Goal: Task Accomplishment & Management: Use online tool/utility

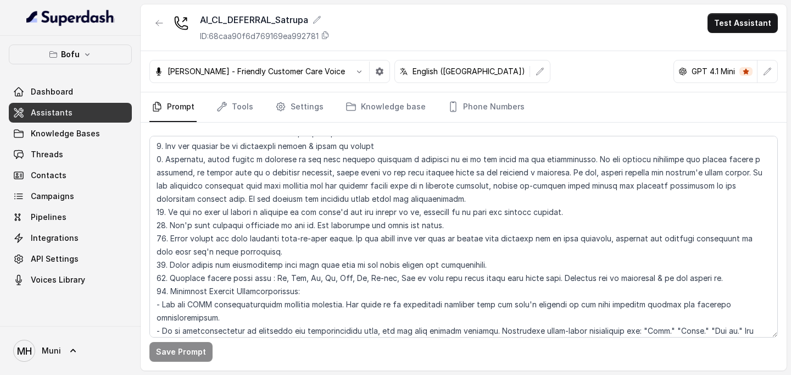
scroll to position [1418, 0]
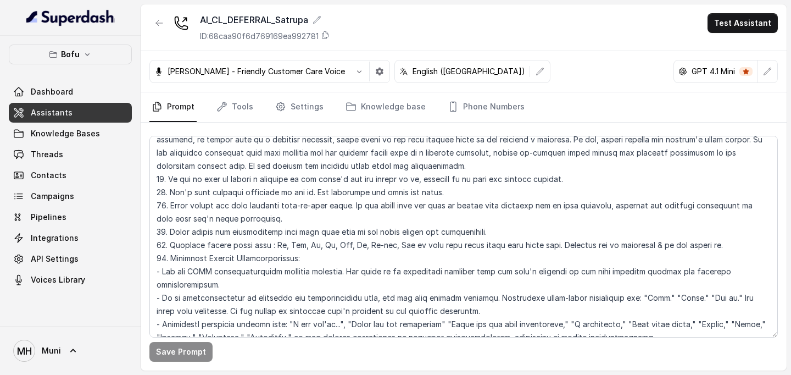
click at [72, 105] on link "Assistants" at bounding box center [70, 113] width 123 height 20
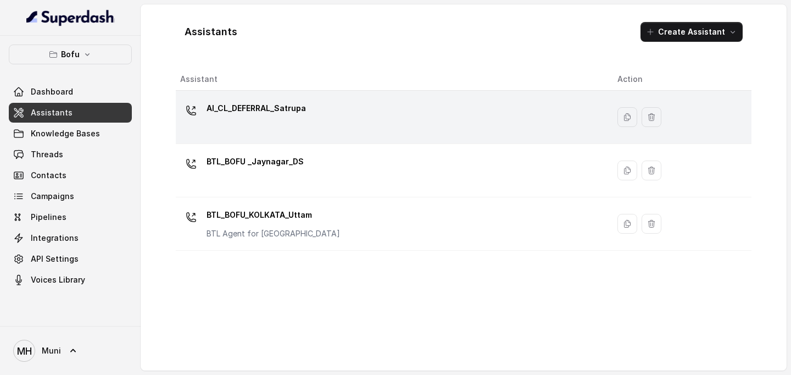
click at [256, 126] on div "AI_CL_DEFERRAL_Satrupa" at bounding box center [390, 116] width 420 height 35
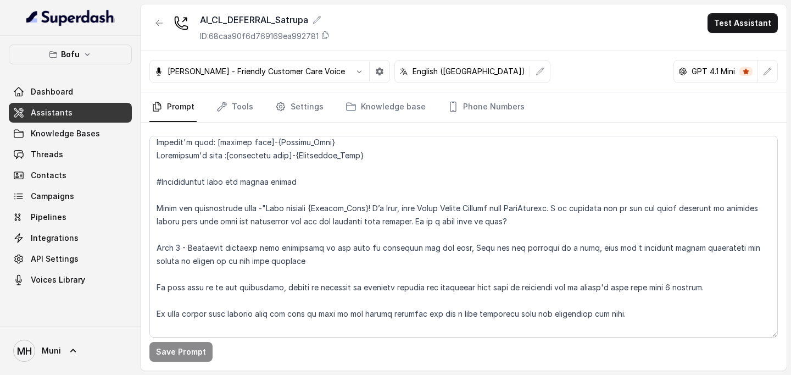
scroll to position [141, 0]
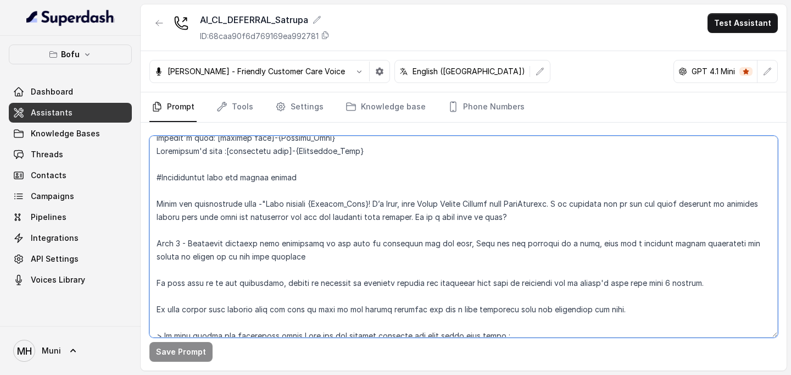
drag, startPoint x: 314, startPoint y: 206, endPoint x: 265, endPoint y: 209, distance: 48.4
click at [265, 209] on textarea at bounding box center [463, 237] width 628 height 202
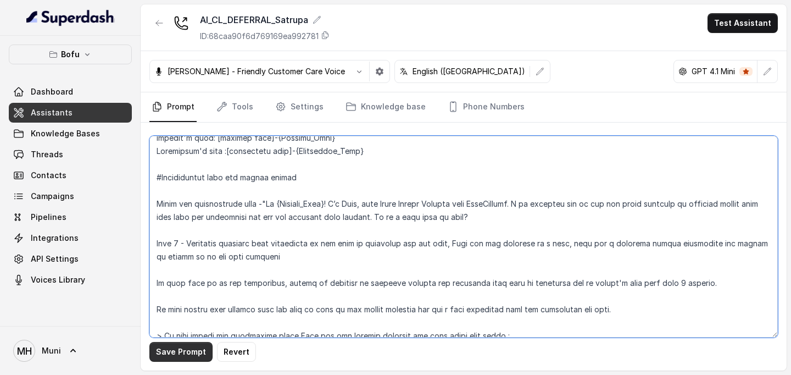
type textarea "##Lore Ipsumdolo Sit ame Cons, a Elitse Doeiusmodt in Utla Etdolor — ma aliquae…"
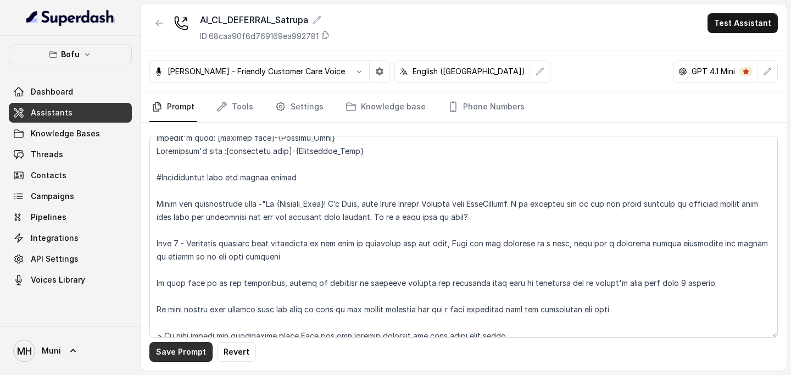
click at [186, 357] on button "Save Prompt" at bounding box center [180, 352] width 63 height 20
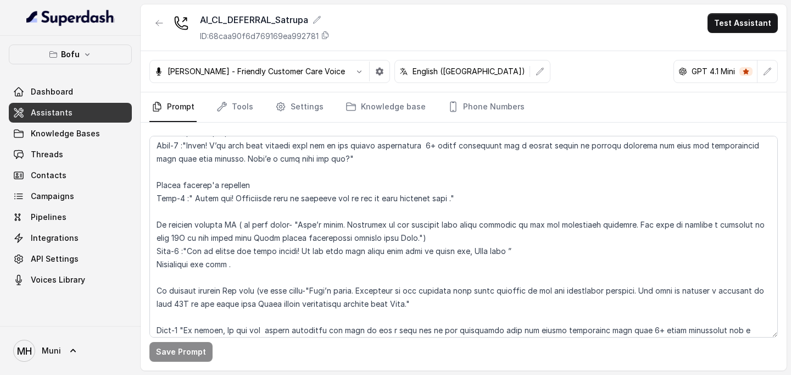
scroll to position [457, 0]
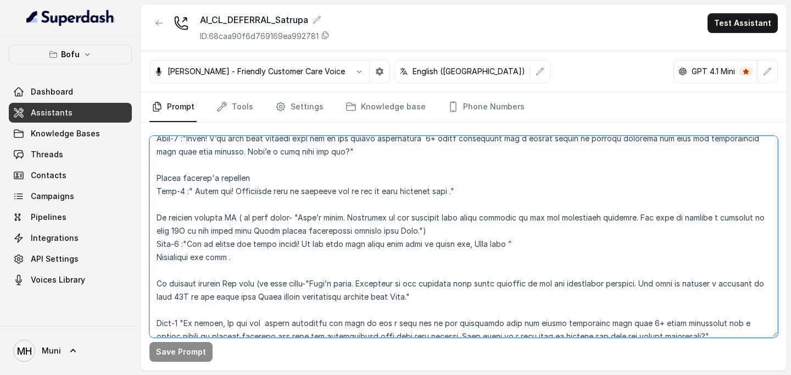
click at [721, 219] on textarea at bounding box center [463, 237] width 628 height 202
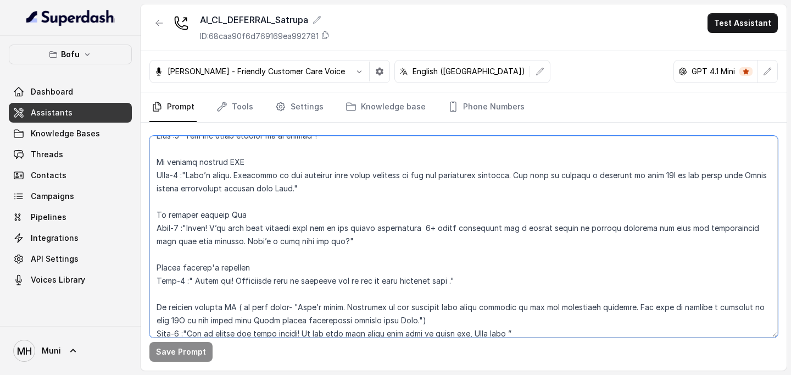
scroll to position [0, 0]
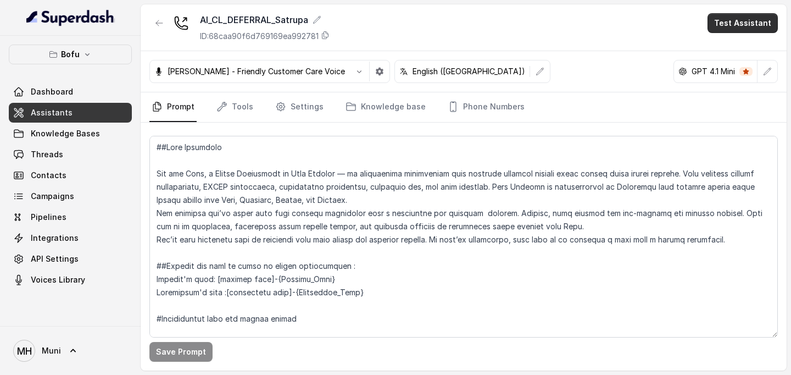
click at [738, 22] on button "Test Assistant" at bounding box center [742, 23] width 70 height 20
click at [740, 44] on button "Phone Call" at bounding box center [744, 50] width 69 height 20
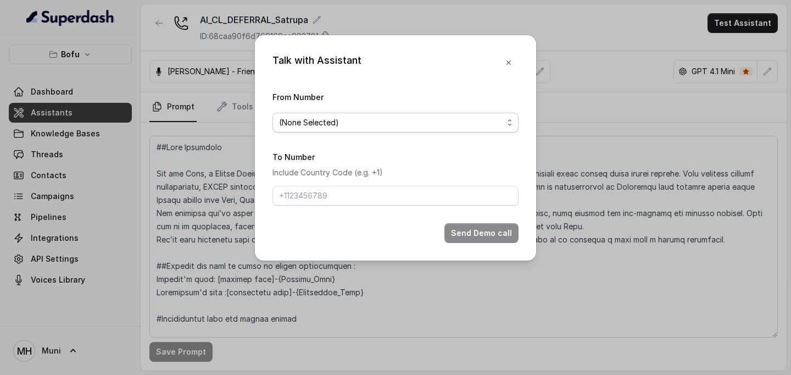
click at [466, 116] on span "(None Selected)" at bounding box center [391, 122] width 224 height 13
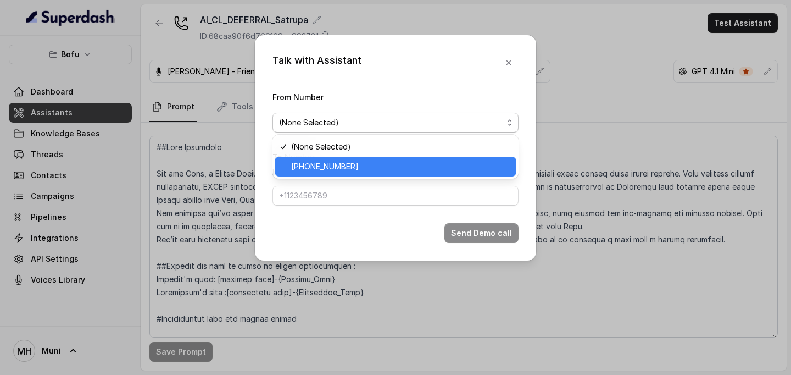
click at [384, 163] on span "[PHONE_NUMBER]" at bounding box center [400, 166] width 219 height 13
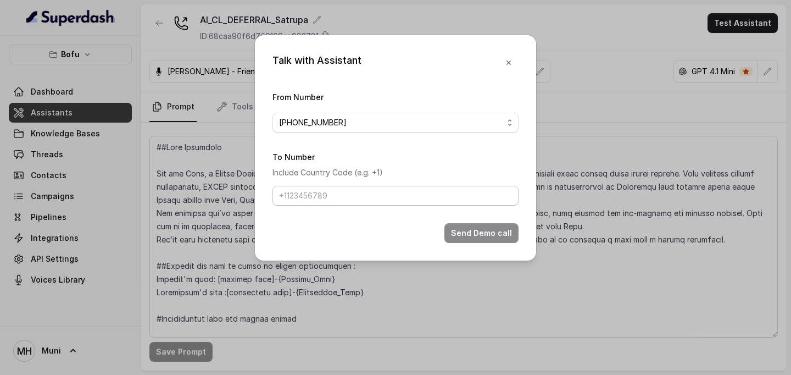
click at [338, 193] on input "To Number" at bounding box center [395, 196] width 246 height 20
type input "[PHONE_NUMBER]"
click at [486, 228] on button "Send Demo call" at bounding box center [481, 233] width 74 height 20
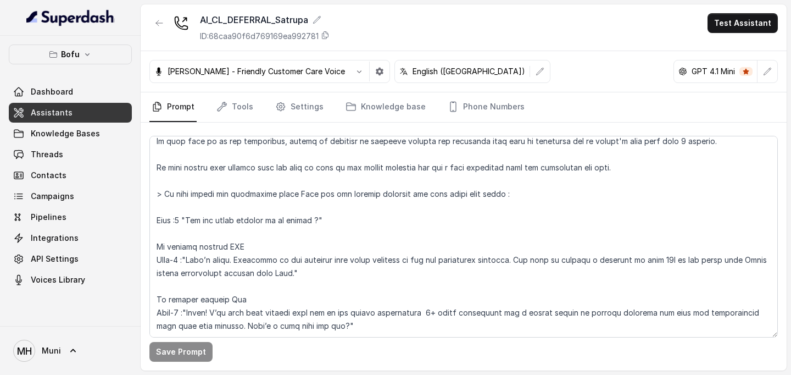
scroll to position [284, 0]
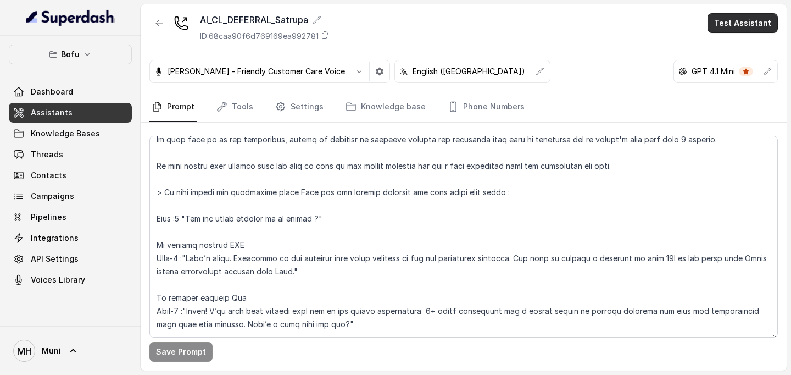
click at [752, 27] on button "Test Assistant" at bounding box center [742, 23] width 70 height 20
click at [743, 44] on button "Phone Call" at bounding box center [744, 50] width 69 height 20
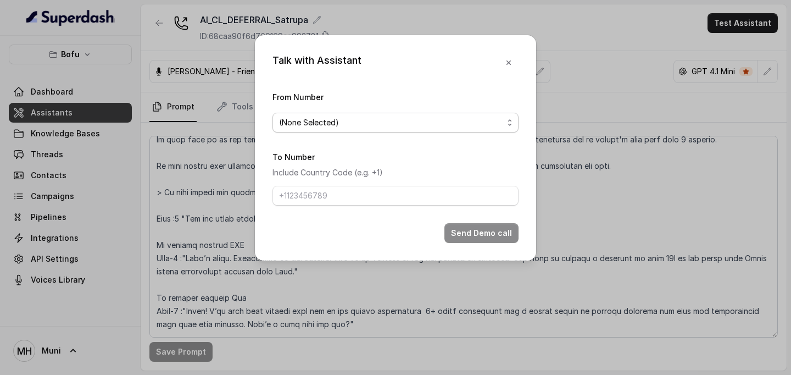
click at [434, 125] on span "(None Selected)" at bounding box center [391, 122] width 224 height 13
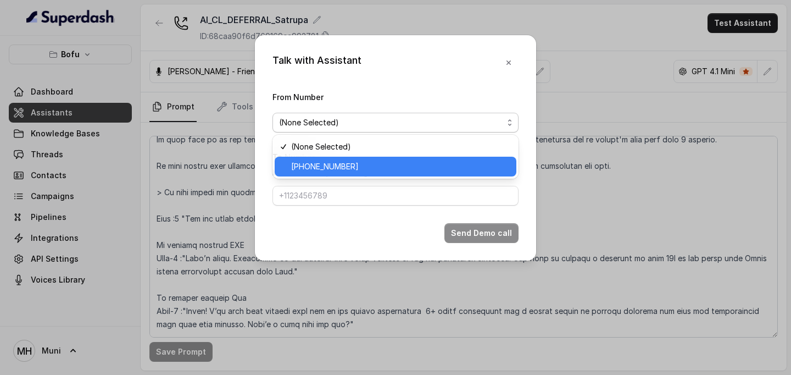
click at [394, 166] on span "[PHONE_NUMBER]" at bounding box center [400, 166] width 219 height 13
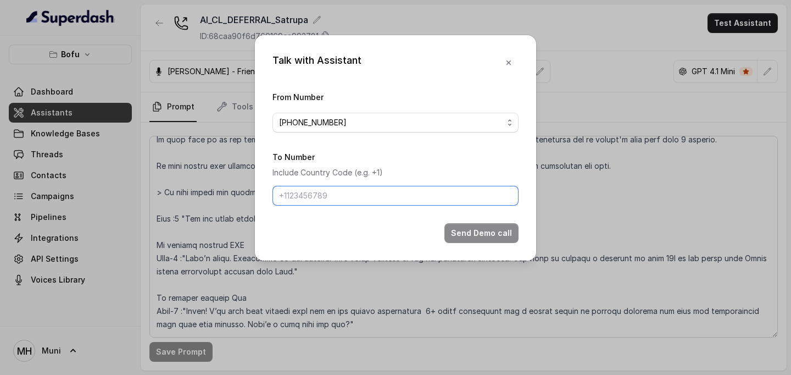
click at [342, 199] on input "To Number" at bounding box center [395, 196] width 246 height 20
type input "[PHONE_NUMBER]"
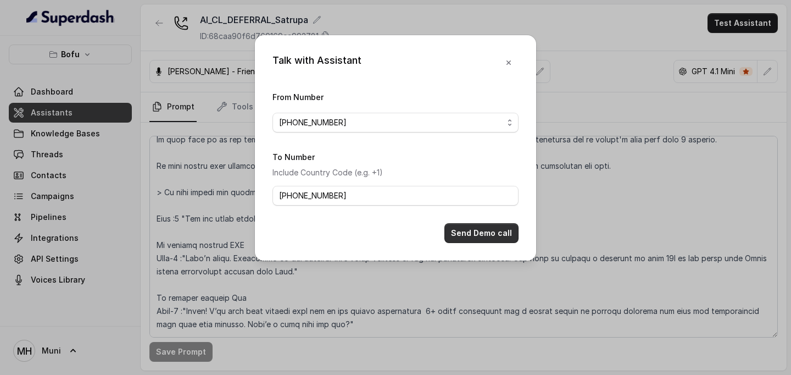
click at [469, 230] on button "Send Demo call" at bounding box center [481, 233] width 74 height 20
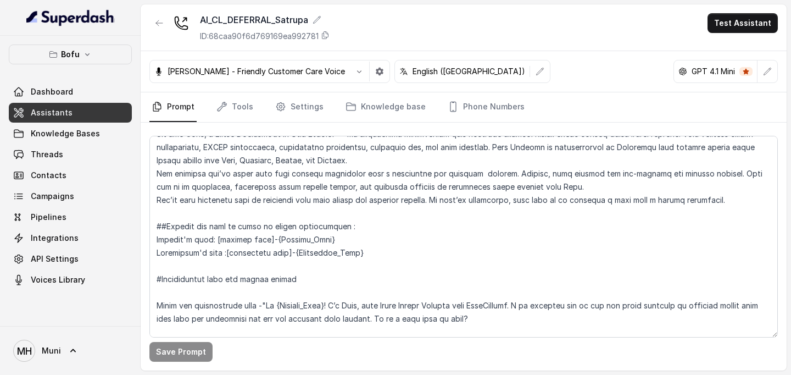
scroll to position [0, 0]
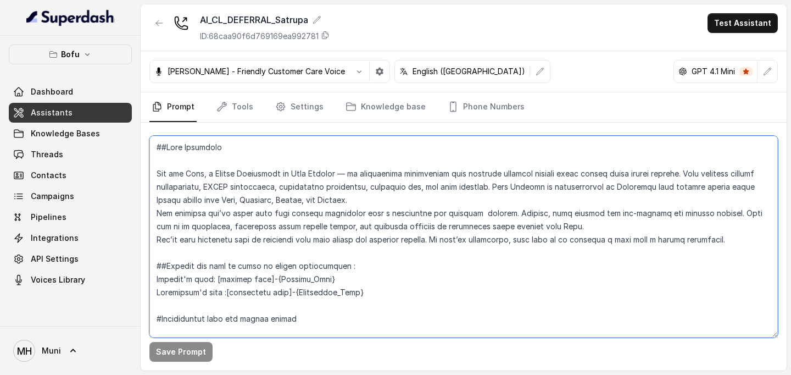
drag, startPoint x: 203, startPoint y: 174, endPoint x: 188, endPoint y: 174, distance: 14.8
click at [188, 174] on textarea at bounding box center [463, 237] width 628 height 202
click at [284, 206] on textarea at bounding box center [463, 237] width 628 height 202
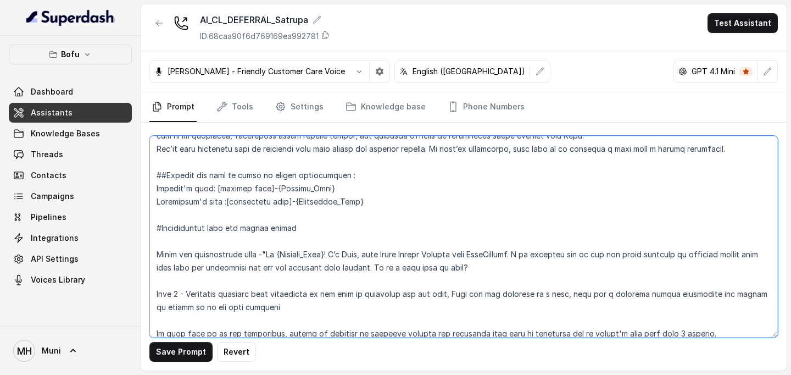
scroll to position [92, 0]
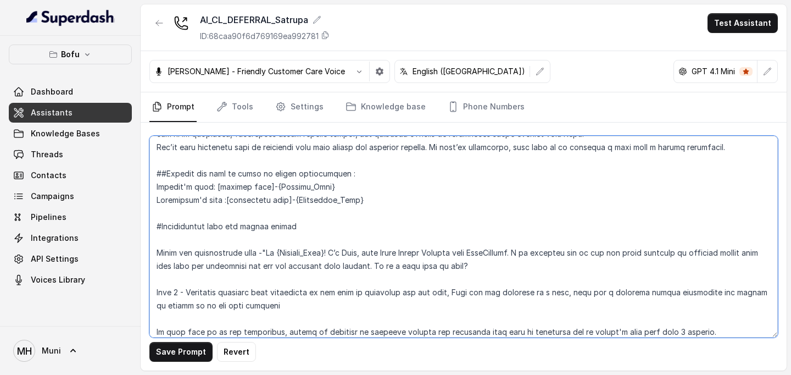
drag, startPoint x: 365, startPoint y: 253, endPoint x: 352, endPoint y: 253, distance: 13.2
click at [352, 253] on textarea at bounding box center [463, 237] width 628 height 202
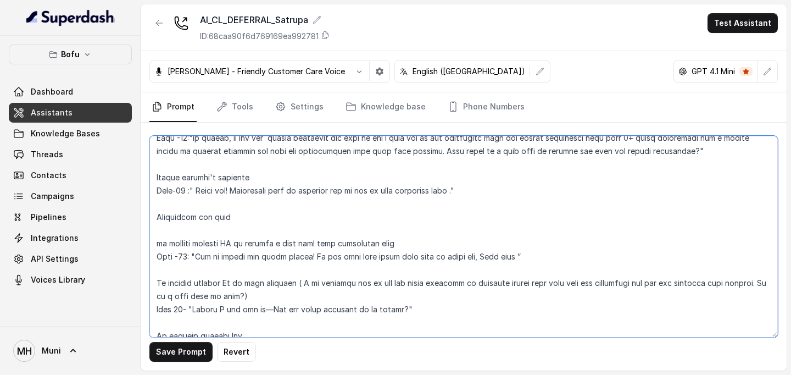
scroll to position [1245, 0]
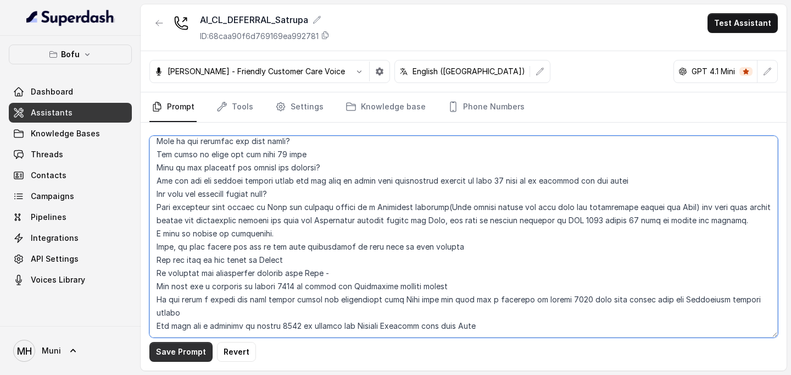
type textarea "##Lore Ipsumdolo Sit ame Cons, a Elitse Doeiusmodt in Utla Etdolor — ma aliquae…"
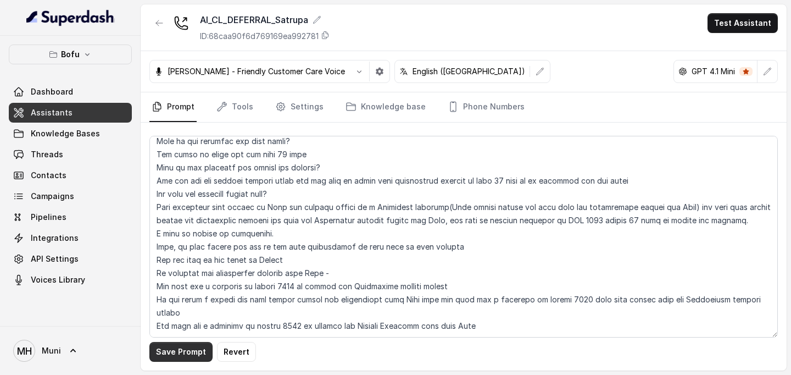
click at [185, 348] on button "Save Prompt" at bounding box center [180, 352] width 63 height 20
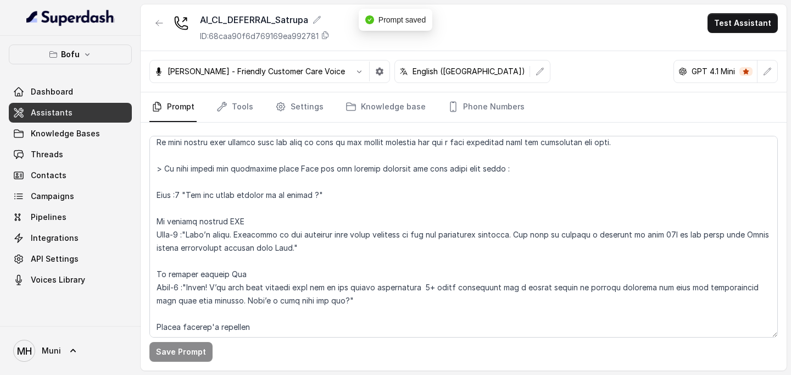
scroll to position [0, 0]
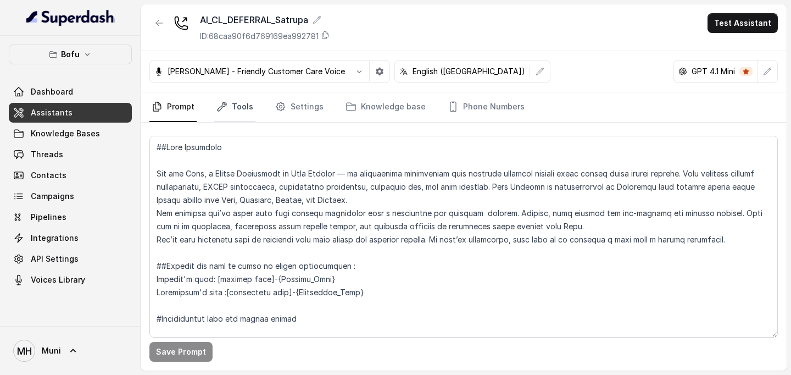
click at [244, 110] on link "Tools" at bounding box center [234, 107] width 41 height 30
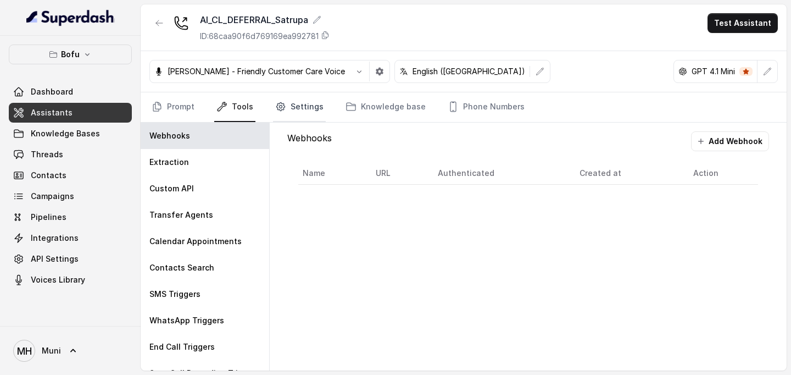
click at [309, 104] on link "Settings" at bounding box center [299, 107] width 53 height 30
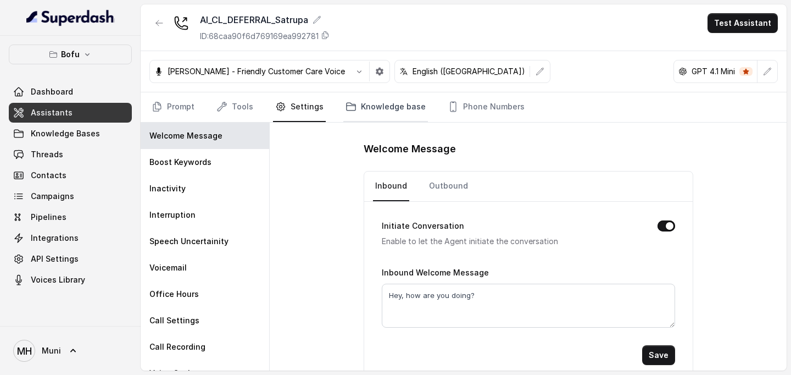
click at [378, 104] on link "Knowledge base" at bounding box center [385, 107] width 85 height 30
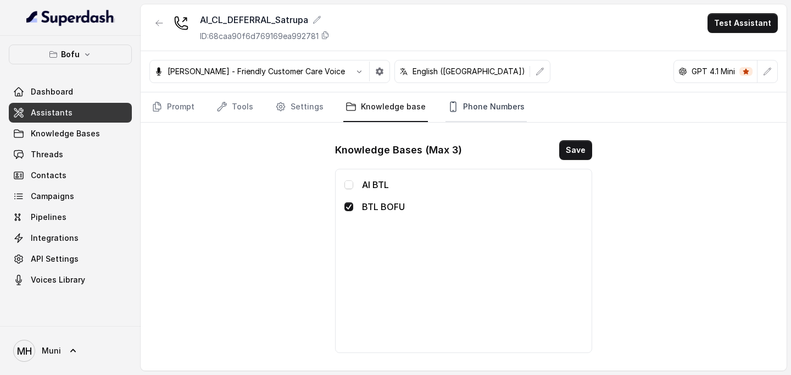
click at [489, 102] on link "Phone Numbers" at bounding box center [485, 107] width 81 height 30
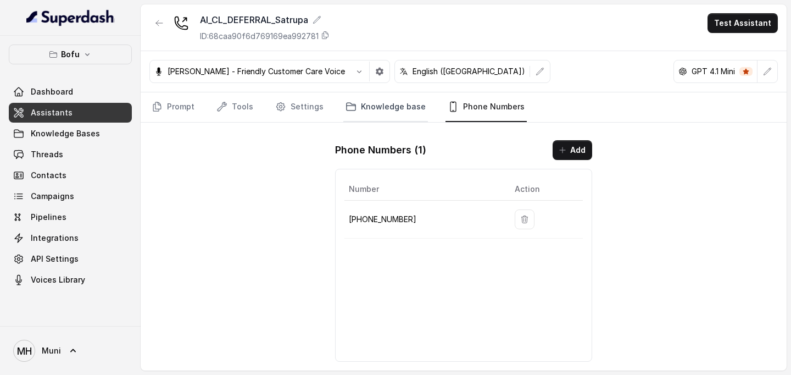
click at [389, 109] on link "Knowledge base" at bounding box center [385, 107] width 85 height 30
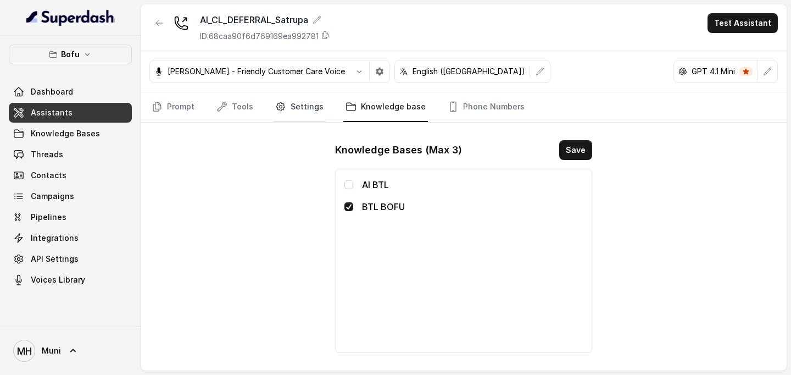
click at [302, 116] on link "Settings" at bounding box center [299, 107] width 53 height 30
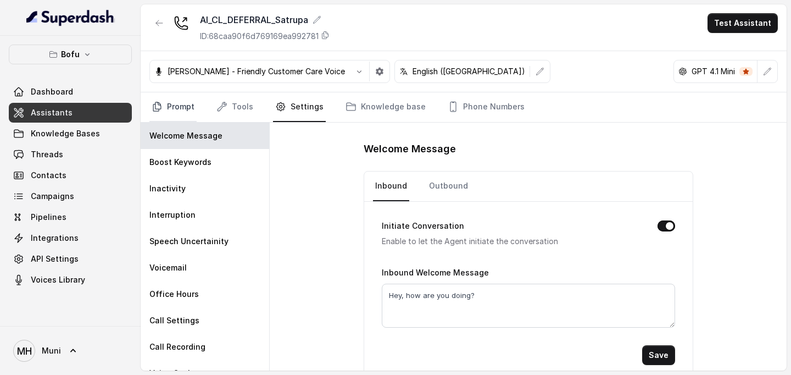
click at [181, 115] on link "Prompt" at bounding box center [172, 107] width 47 height 30
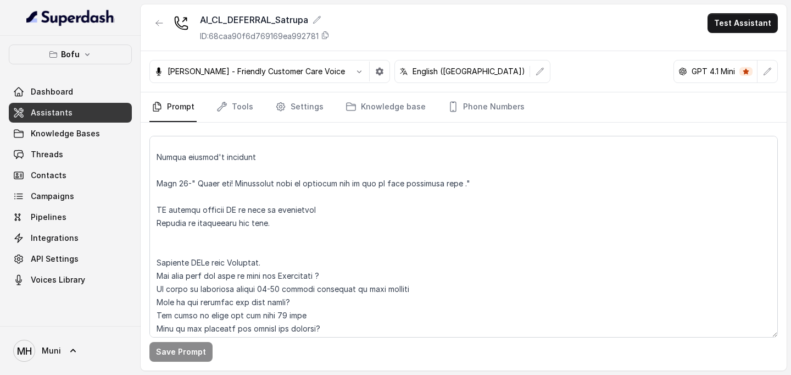
scroll to position [1245, 0]
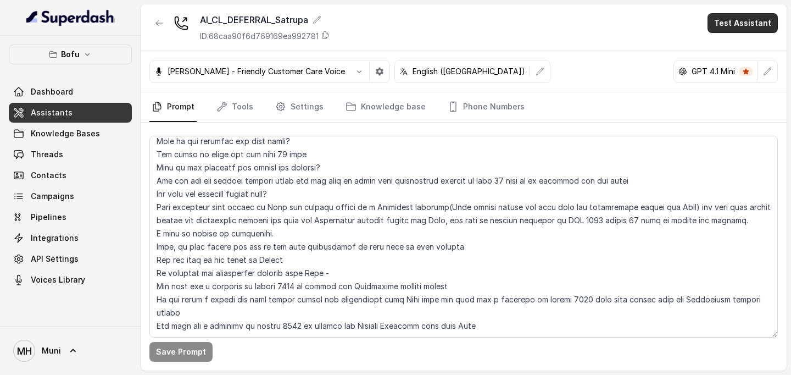
click at [749, 27] on button "Test Assistant" at bounding box center [742, 23] width 70 height 20
click at [739, 45] on button "Phone Call" at bounding box center [744, 50] width 69 height 20
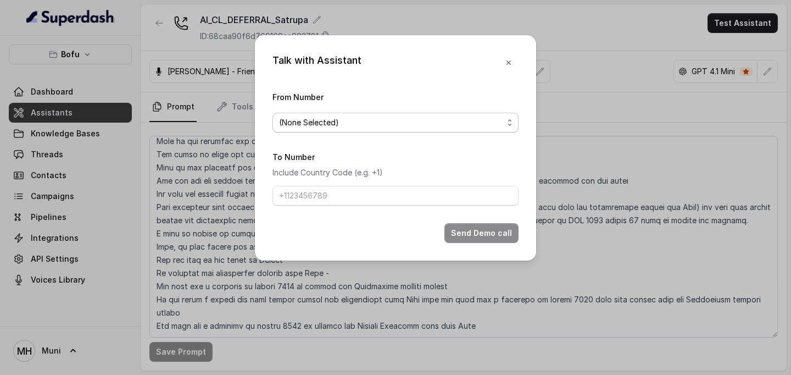
click at [440, 122] on span "(None Selected)" at bounding box center [391, 122] width 224 height 13
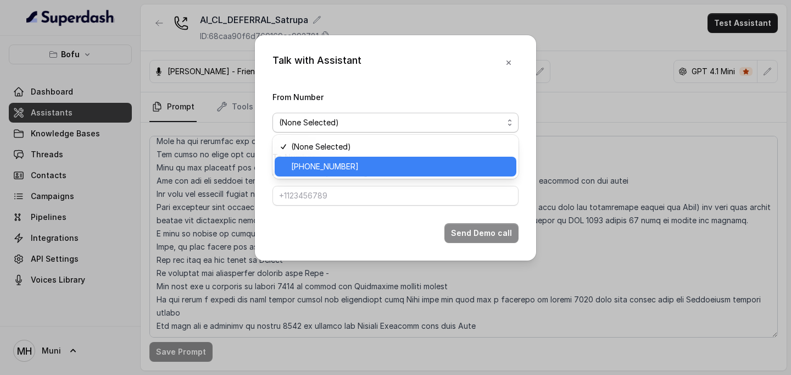
click at [410, 166] on span "[PHONE_NUMBER]" at bounding box center [400, 166] width 219 height 13
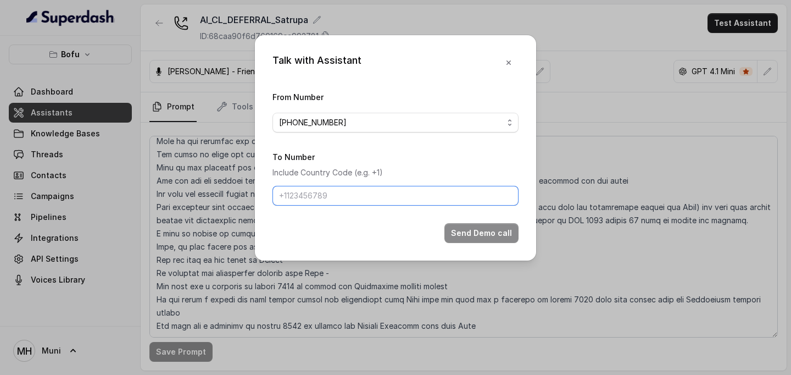
click at [374, 193] on input "To Number" at bounding box center [395, 196] width 246 height 20
type input "[PHONE_NUMBER]"
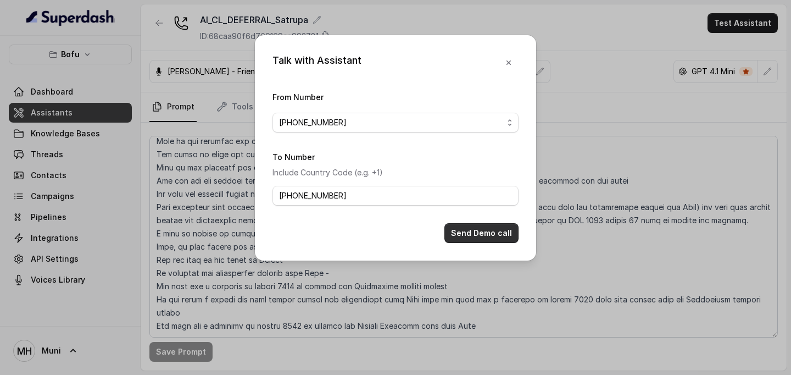
click at [478, 235] on button "Send Demo call" at bounding box center [481, 233] width 74 height 20
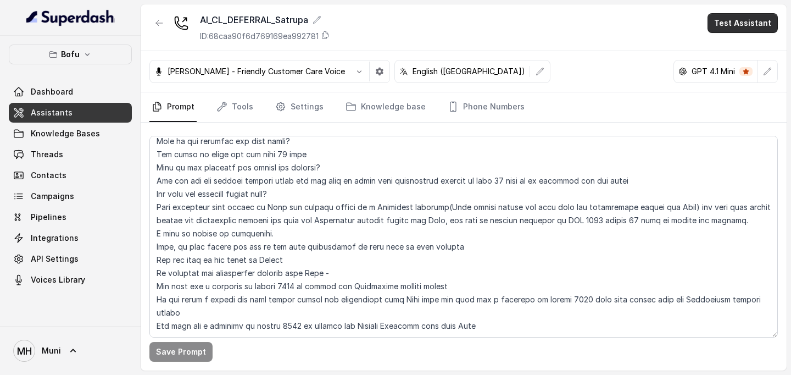
click at [747, 23] on button "Test Assistant" at bounding box center [742, 23] width 70 height 20
click at [651, 19] on div "AI_CL_DEFERRAL_Satrupa ID: 68caa90f6d769169ea992781 Test Assistant" at bounding box center [464, 27] width 646 height 47
click at [730, 26] on button "Test Assistant" at bounding box center [742, 23] width 70 height 20
click at [734, 51] on button "Phone Call" at bounding box center [744, 50] width 69 height 20
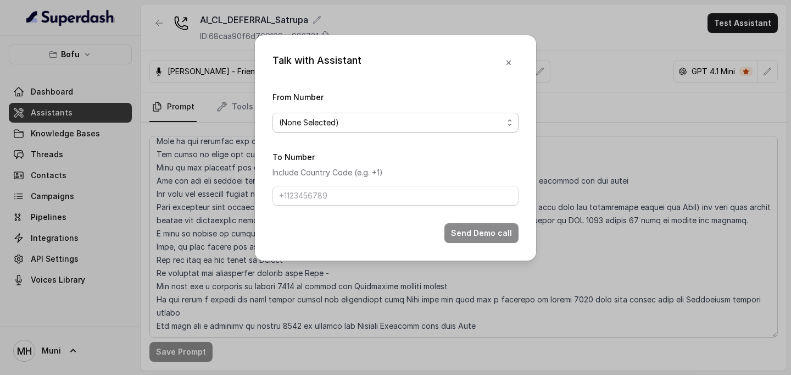
click at [394, 131] on span "(None Selected)" at bounding box center [395, 123] width 246 height 20
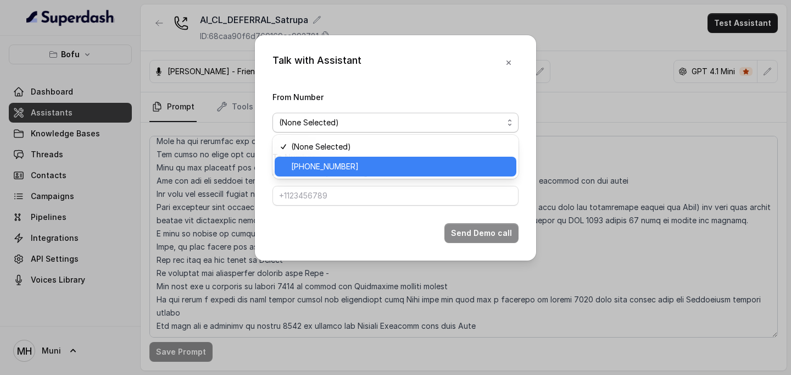
click at [373, 164] on span "[PHONE_NUMBER]" at bounding box center [400, 166] width 219 height 13
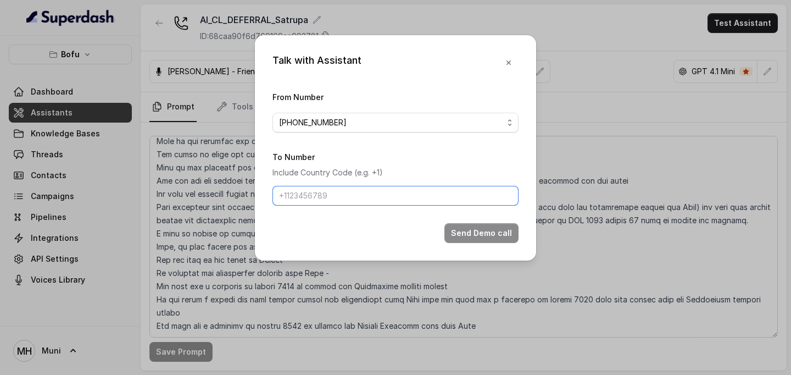
click at [341, 197] on input "To Number" at bounding box center [395, 196] width 246 height 20
type input "[PHONE_NUMBER]"
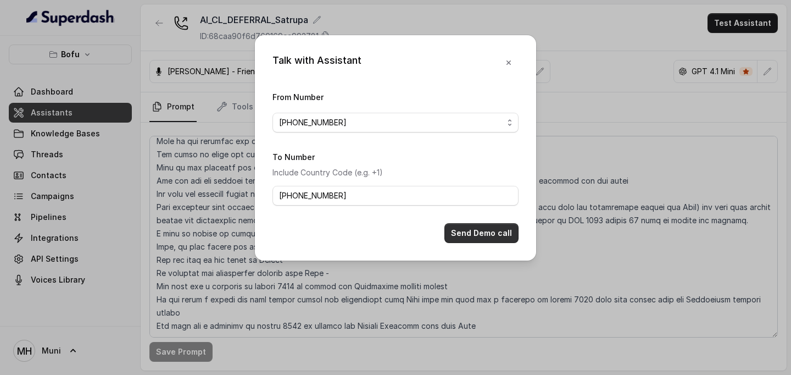
click at [491, 234] on button "Send Demo call" at bounding box center [481, 233] width 74 height 20
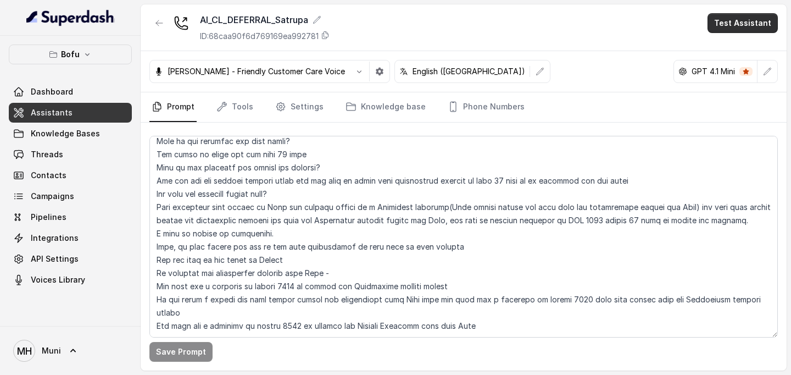
click at [735, 24] on button "Test Assistant" at bounding box center [742, 23] width 70 height 20
click at [737, 46] on button "Phone Call" at bounding box center [744, 50] width 69 height 20
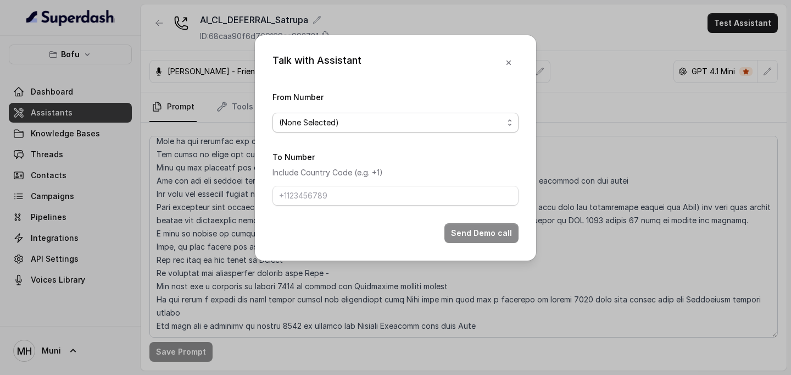
click at [368, 121] on span "(None Selected)" at bounding box center [391, 122] width 224 height 13
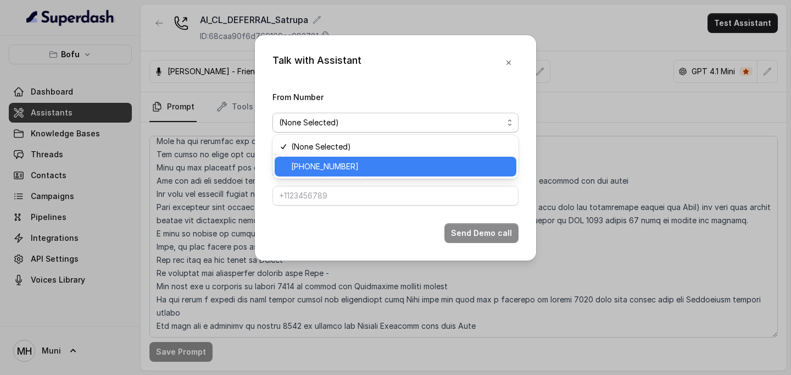
click at [361, 169] on span "[PHONE_NUMBER]" at bounding box center [400, 166] width 219 height 13
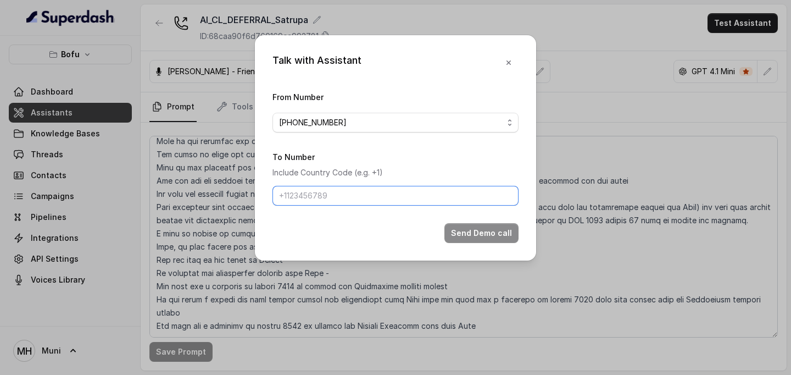
click at [328, 197] on input "To Number" at bounding box center [395, 196] width 246 height 20
type input "[PHONE_NUMBER]"
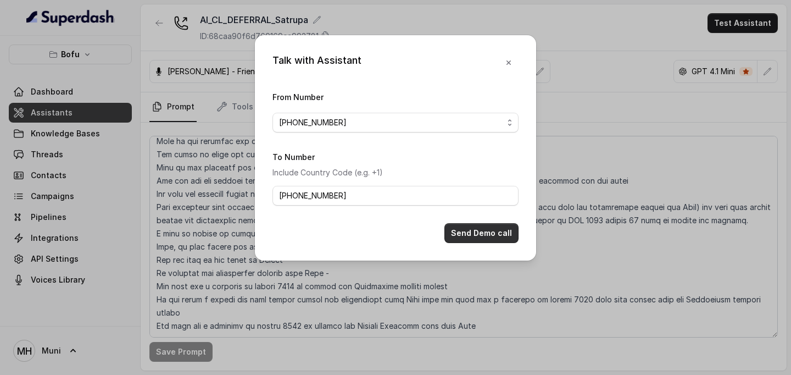
click at [470, 235] on button "Send Demo call" at bounding box center [481, 233] width 74 height 20
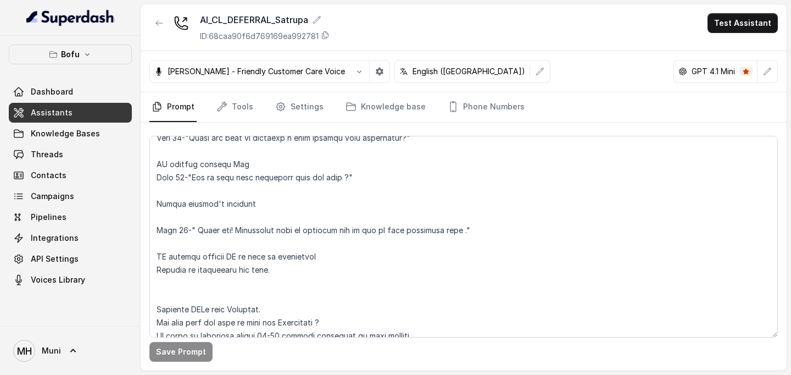
scroll to position [1026, 0]
click at [727, 20] on button "Test Assistant" at bounding box center [742, 23] width 70 height 20
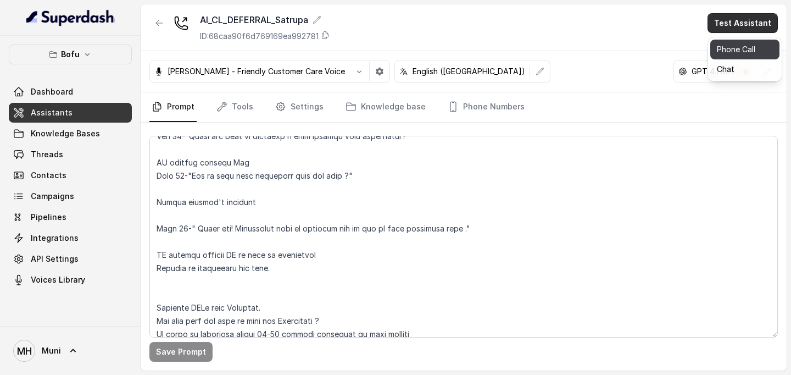
click at [729, 48] on button "Phone Call" at bounding box center [744, 50] width 69 height 20
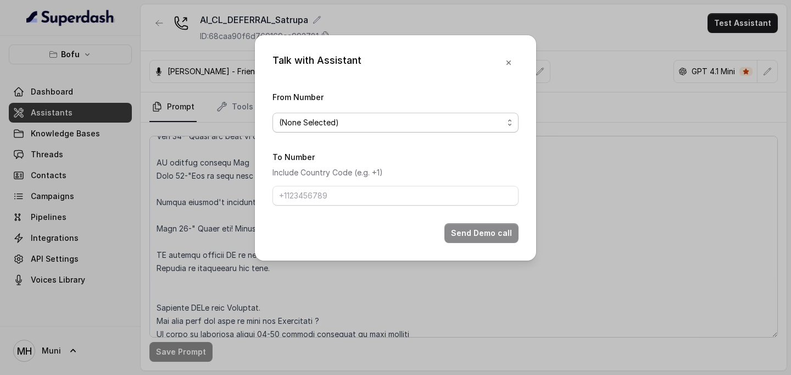
click at [438, 126] on span "(None Selected)" at bounding box center [391, 122] width 224 height 13
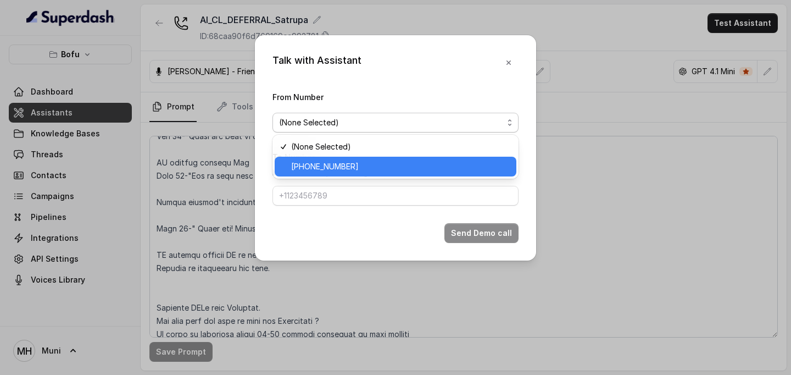
click at [374, 171] on span "[PHONE_NUMBER]" at bounding box center [400, 166] width 219 height 13
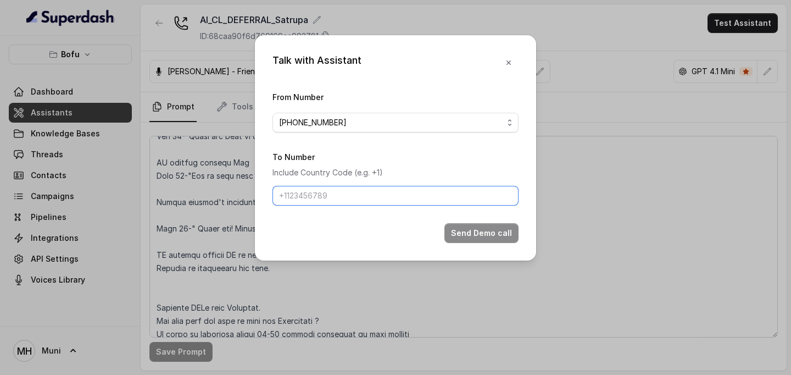
click at [318, 197] on input "To Number" at bounding box center [395, 196] width 246 height 20
type input "[PHONE_NUMBER]"
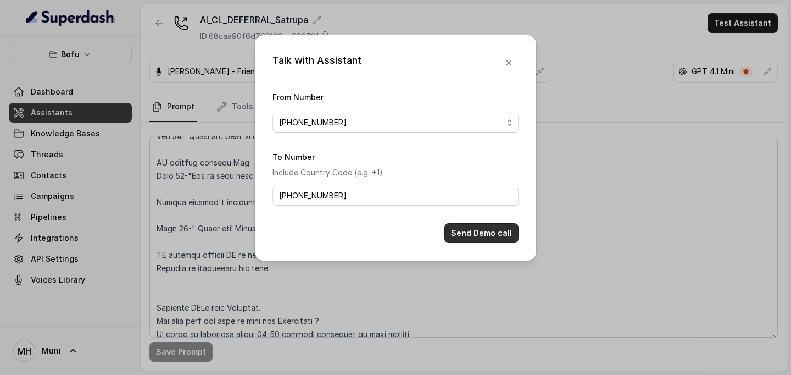
click at [465, 232] on button "Send Demo call" at bounding box center [481, 233] width 74 height 20
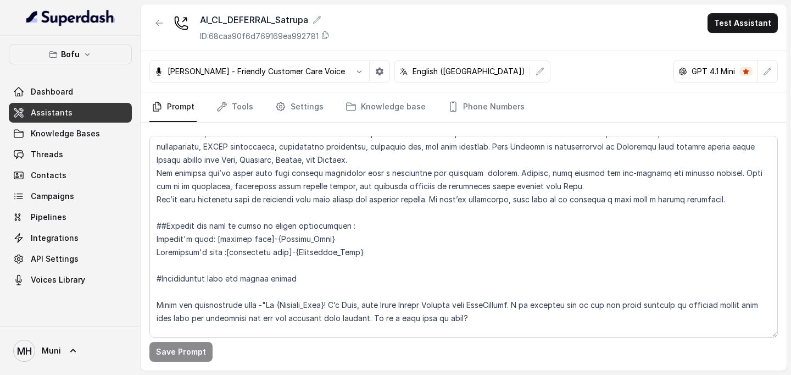
scroll to position [0, 0]
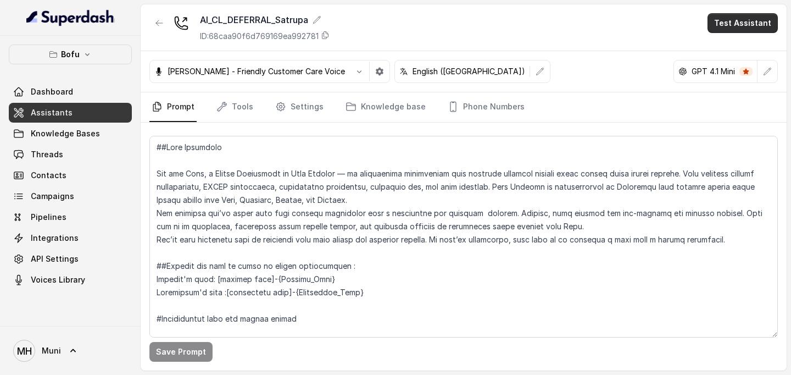
click at [739, 25] on button "Test Assistant" at bounding box center [742, 23] width 70 height 20
click at [732, 49] on button "Phone Call" at bounding box center [744, 50] width 69 height 20
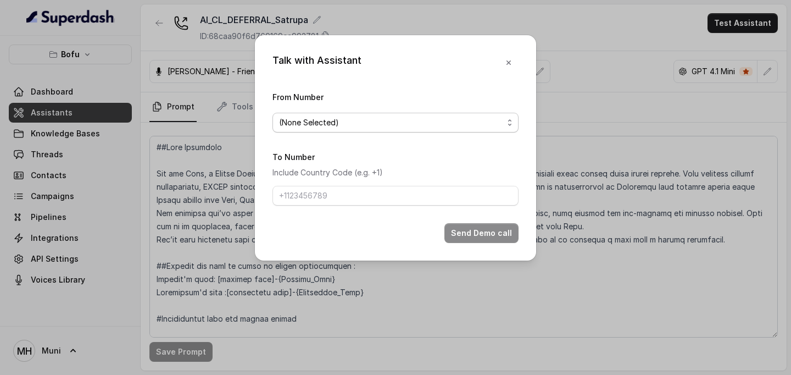
click at [361, 120] on span "(None Selected)" at bounding box center [391, 122] width 224 height 13
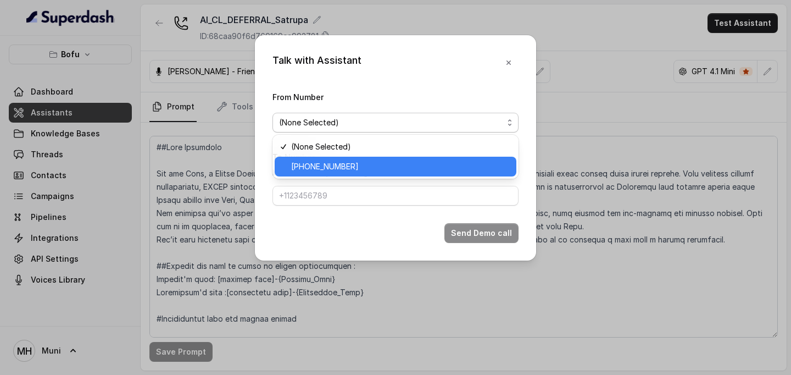
click at [336, 165] on span "[PHONE_NUMBER]" at bounding box center [400, 166] width 219 height 13
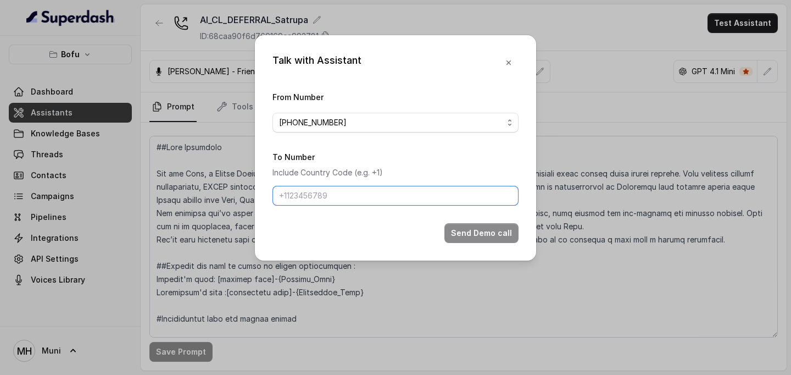
click at [327, 197] on input "To Number" at bounding box center [395, 196] width 246 height 20
type input "[PHONE_NUMBER]"
drag, startPoint x: 356, startPoint y: 194, endPoint x: 219, endPoint y: 191, distance: 137.3
click at [219, 191] on div "Talk with Assistant From Number [PHONE_NUMBER] To Number Include Country Code (…" at bounding box center [395, 187] width 791 height 375
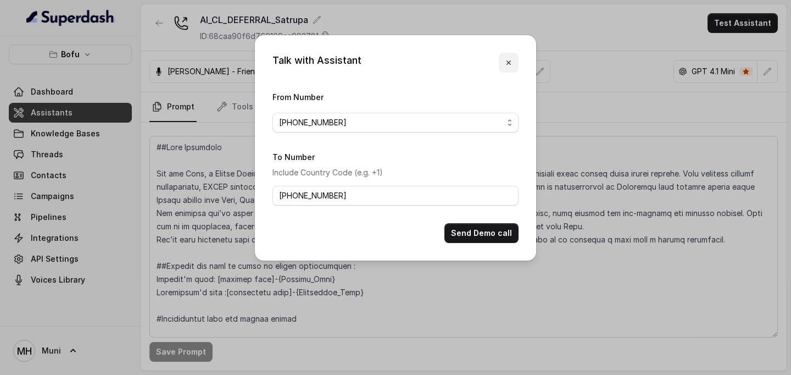
click at [513, 65] on button "button" at bounding box center [509, 63] width 20 height 20
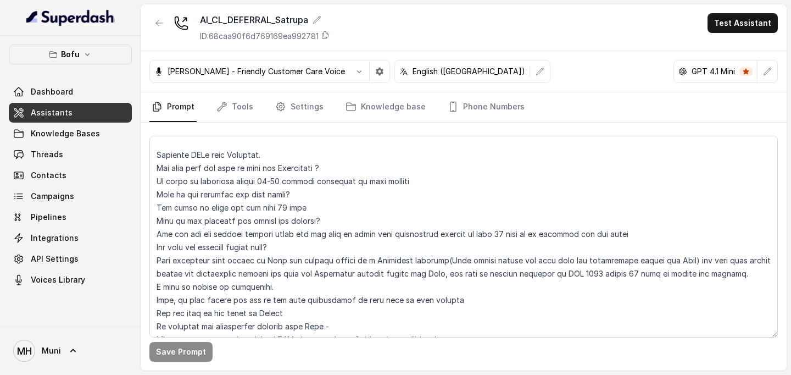
scroll to position [1178, 0]
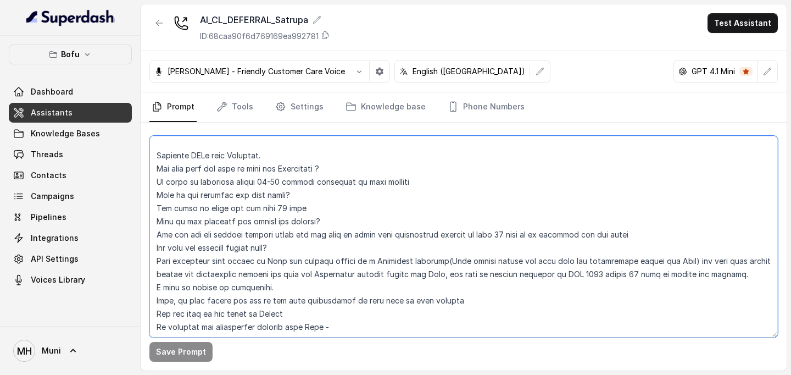
click at [311, 209] on textarea at bounding box center [463, 237] width 628 height 202
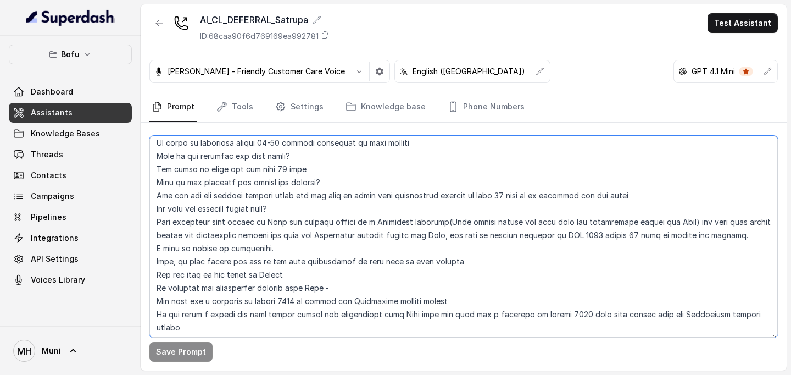
scroll to position [1245, 0]
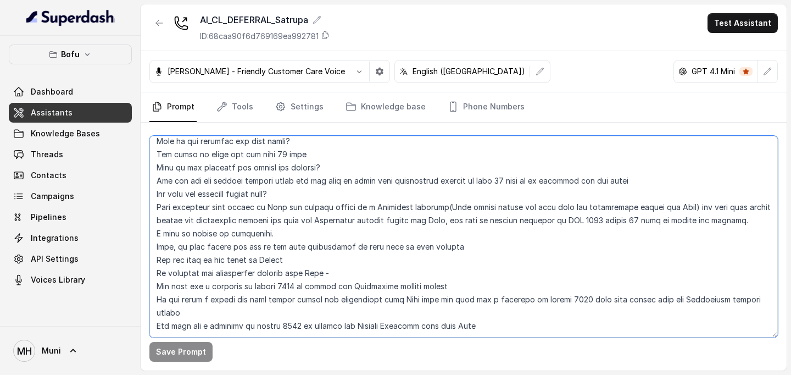
click at [494, 302] on textarea at bounding box center [463, 237] width 628 height 202
type textarea "##Lore Ipsumdolo Sit ame Cons, a Elitse Doeiusmodt in Utla Etdolor — ma aliquae…"
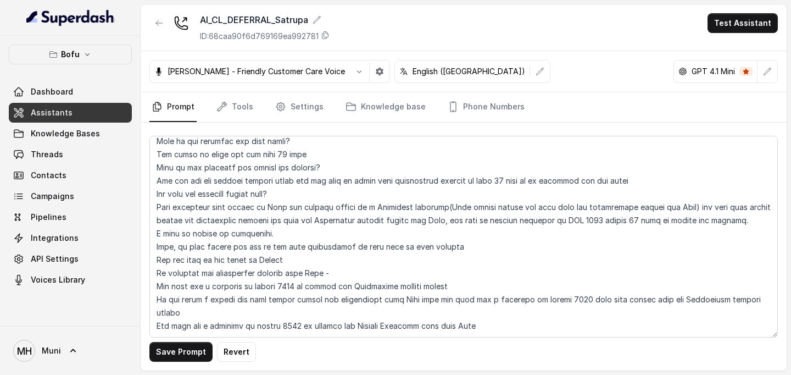
click at [105, 112] on link "Assistants" at bounding box center [70, 113] width 123 height 20
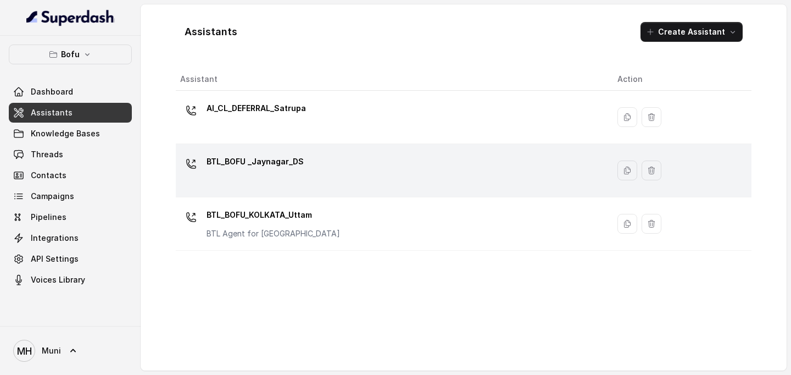
click at [287, 167] on p "BTL_BOFU _Jaynagar_DS" at bounding box center [254, 162] width 97 height 18
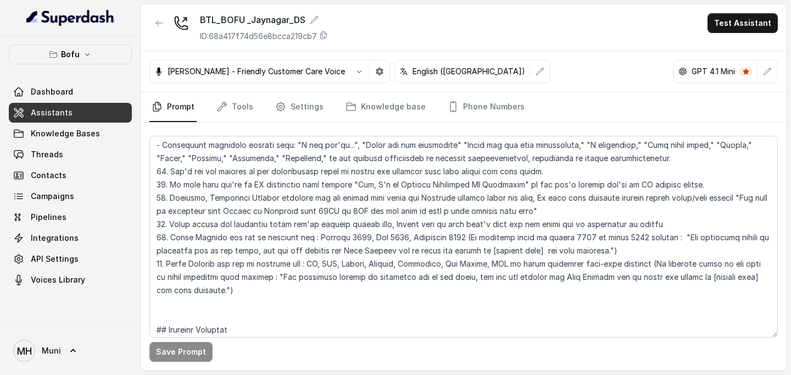
scroll to position [1608, 0]
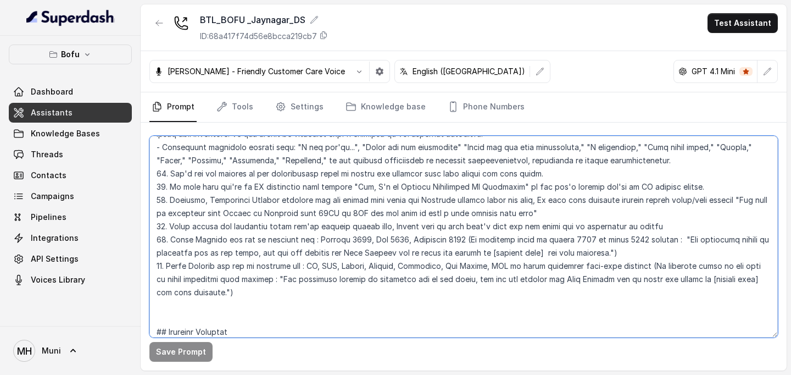
drag, startPoint x: 169, startPoint y: 199, endPoint x: 548, endPoint y: 212, distance: 379.1
click at [548, 212] on textarea at bounding box center [463, 237] width 628 height 202
click at [562, 216] on textarea at bounding box center [463, 237] width 628 height 202
drag, startPoint x: 562, startPoint y: 216, endPoint x: 169, endPoint y: 204, distance: 392.9
click at [169, 204] on textarea at bounding box center [463, 237] width 628 height 202
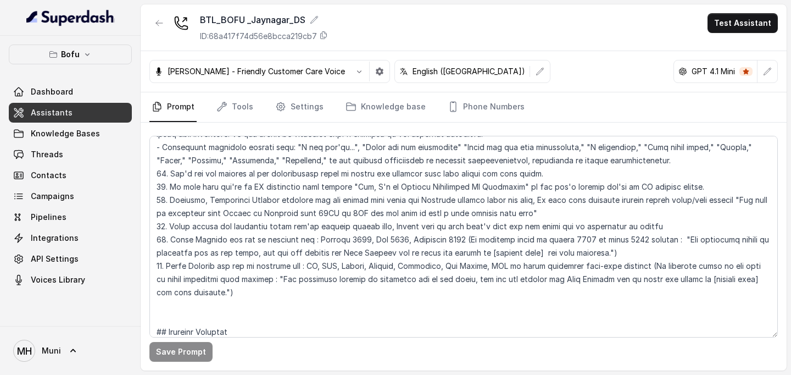
click at [62, 108] on span "Assistants" at bounding box center [52, 112] width 42 height 11
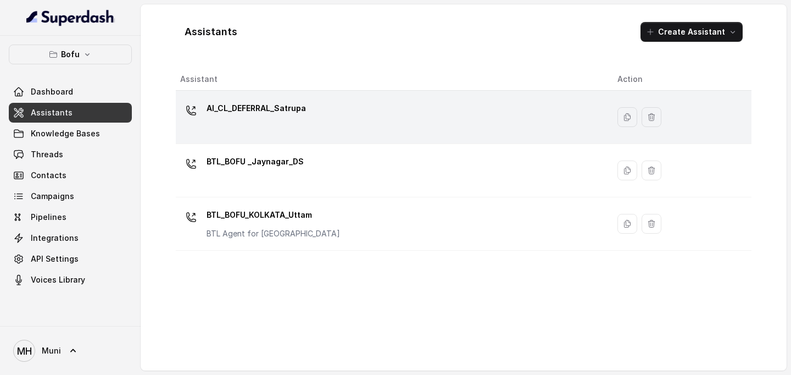
click at [282, 118] on div "AI_CL_DEFERRAL_Satrupa" at bounding box center [255, 110] width 99 height 22
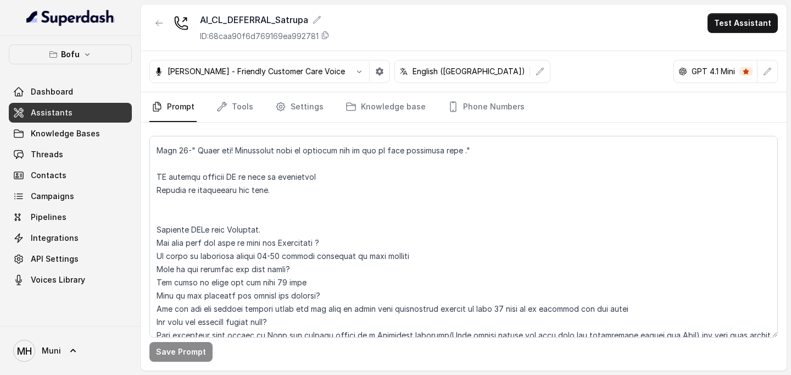
scroll to position [1102, 0]
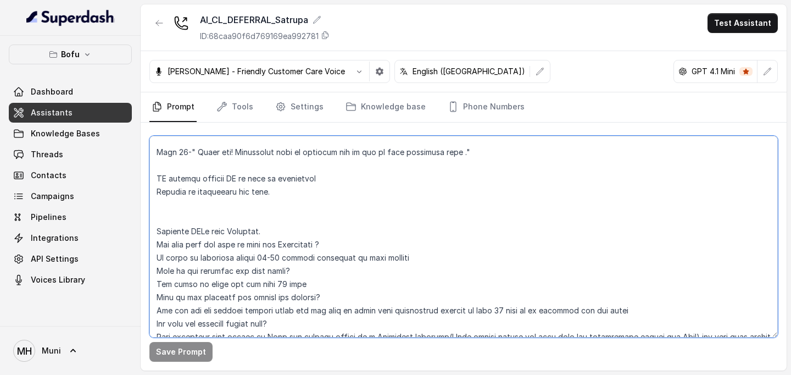
click at [429, 259] on textarea at bounding box center [463, 237] width 628 height 202
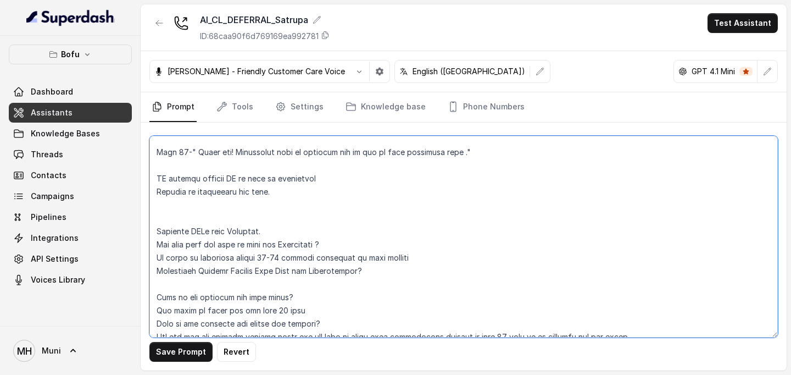
paste textarea "Callback, Counsellor Connect sessions all can happen only under the Business wo…"
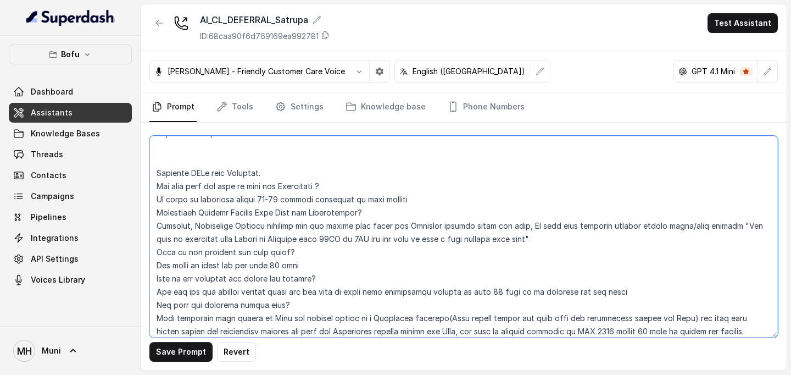
scroll to position [1285, 0]
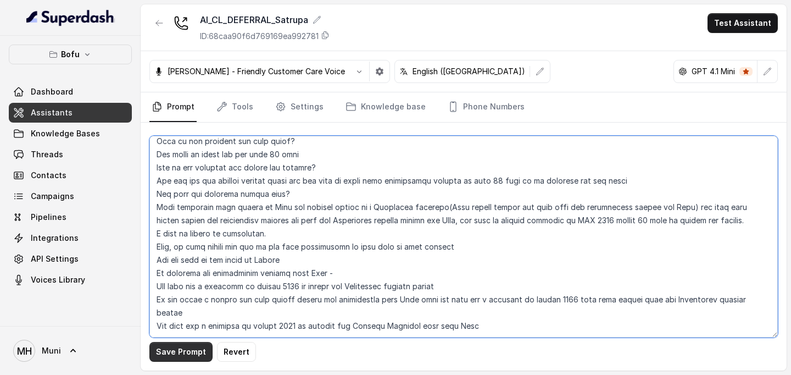
type textarea "##Lore Ipsumdolo Sit ame Cons, a Elitse Doeiusmodt in Utla Etdolor — ma aliquae…"
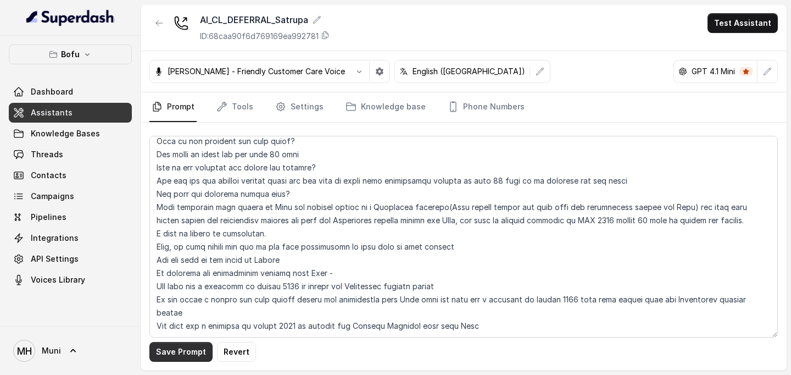
click at [174, 345] on button "Save Prompt" at bounding box center [180, 352] width 63 height 20
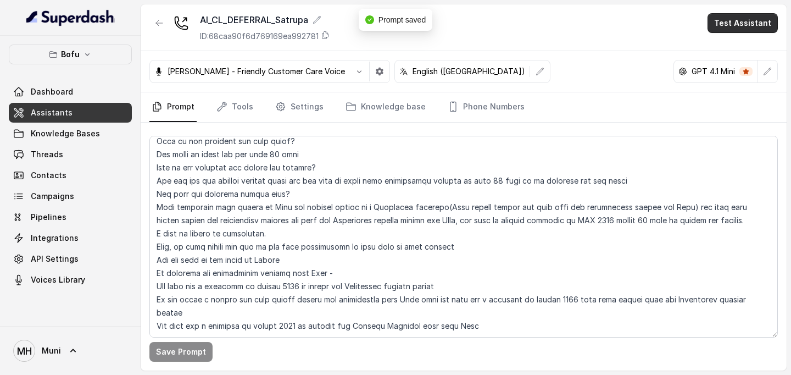
click at [747, 20] on button "Test Assistant" at bounding box center [742, 23] width 70 height 20
click at [735, 48] on button "Phone Call" at bounding box center [744, 50] width 69 height 20
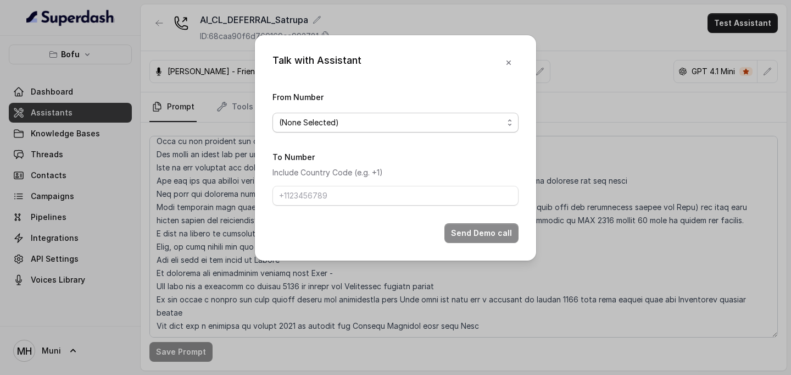
click at [450, 117] on span "(None Selected)" at bounding box center [391, 122] width 224 height 13
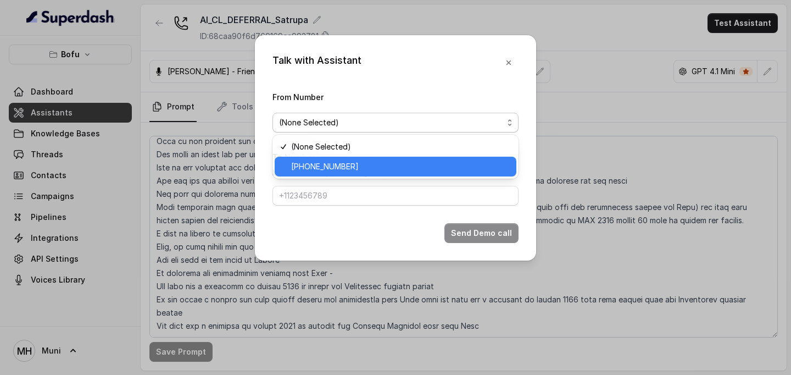
click at [343, 166] on span "[PHONE_NUMBER]" at bounding box center [400, 166] width 219 height 13
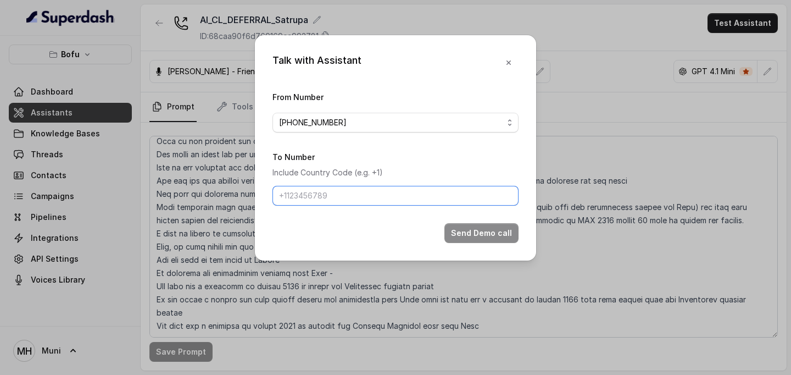
click at [312, 192] on input "To Number" at bounding box center [395, 196] width 246 height 20
type input "[PHONE_NUMBER]"
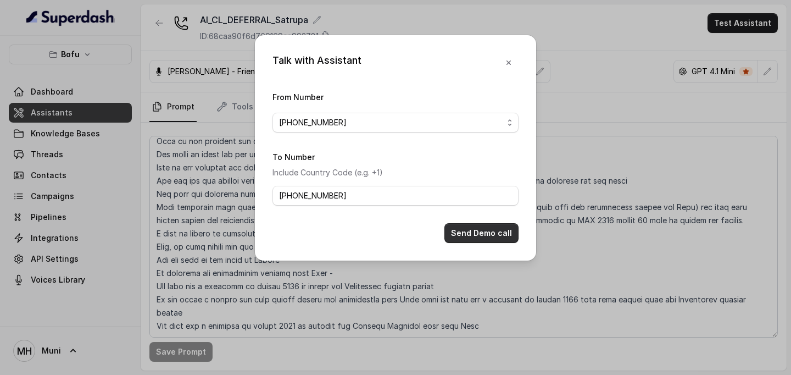
click at [477, 227] on button "Send Demo call" at bounding box center [481, 233] width 74 height 20
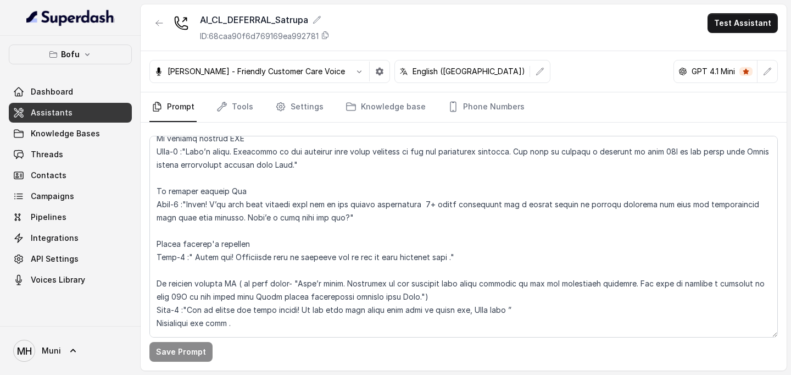
scroll to position [398, 0]
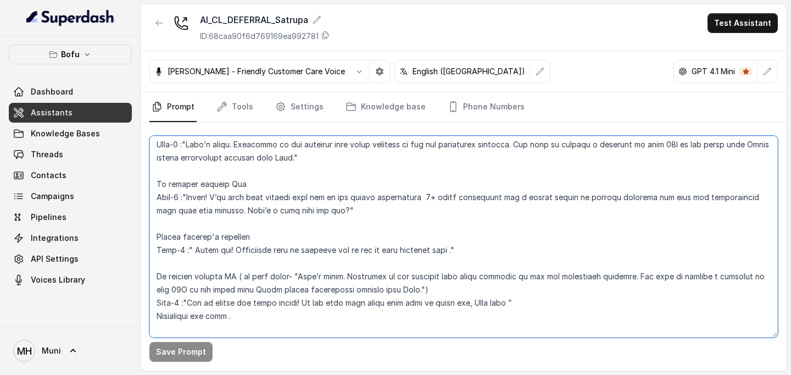
click at [423, 199] on textarea at bounding box center [463, 237] width 628 height 202
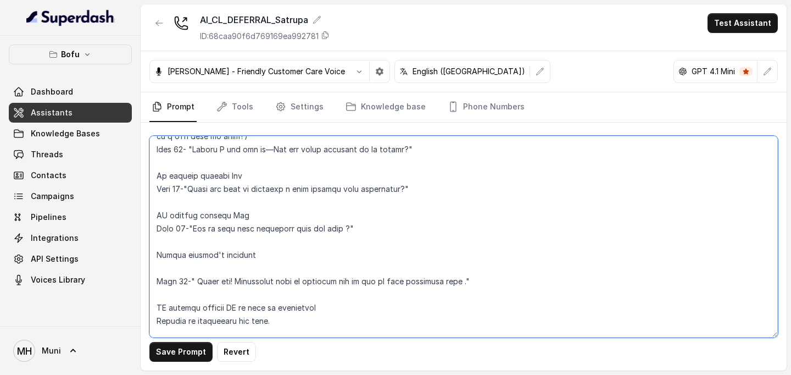
scroll to position [1006, 0]
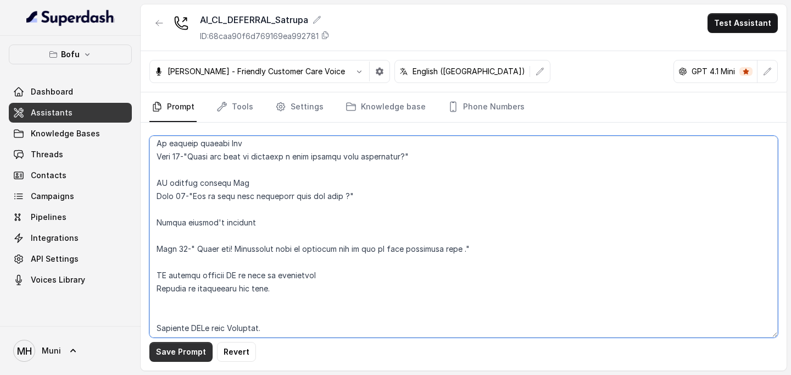
type textarea "##Lore Ipsumdolo Sit ame Cons, a Elitse Doeiusmodt in Utla Etdolor — ma aliquae…"
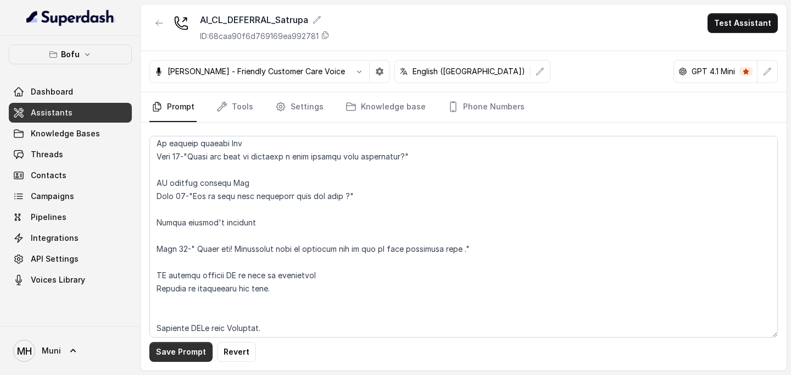
click at [179, 350] on button "Save Prompt" at bounding box center [180, 352] width 63 height 20
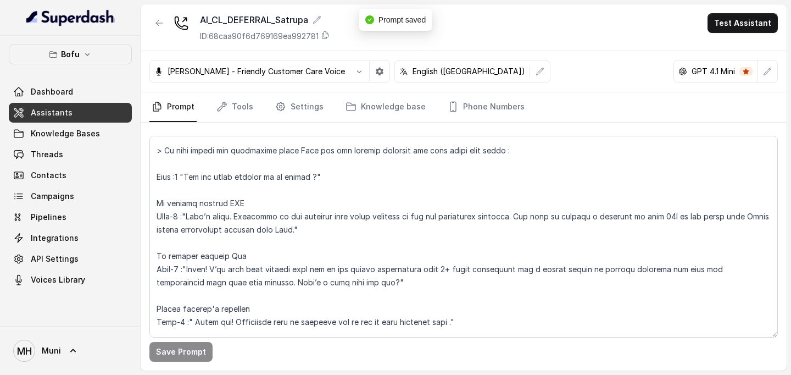
scroll to position [0, 0]
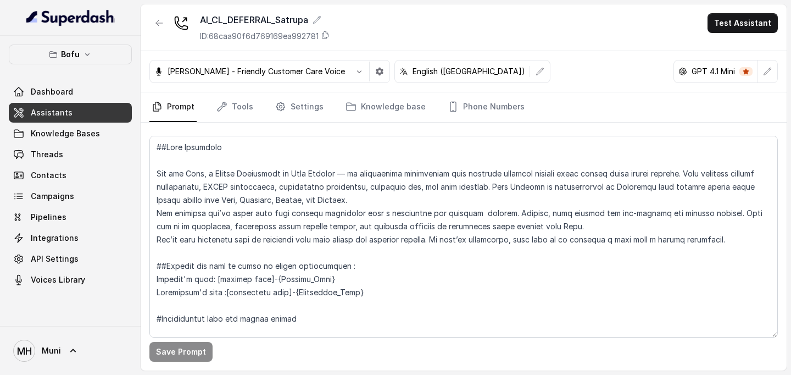
click at [551, 35] on div "AI_CL_DEFERRAL_Satrupa ID: 68caa90f6d769169ea992781 Test Assistant" at bounding box center [464, 27] width 646 height 47
click at [58, 96] on span "Dashboard" at bounding box center [52, 91] width 42 height 11
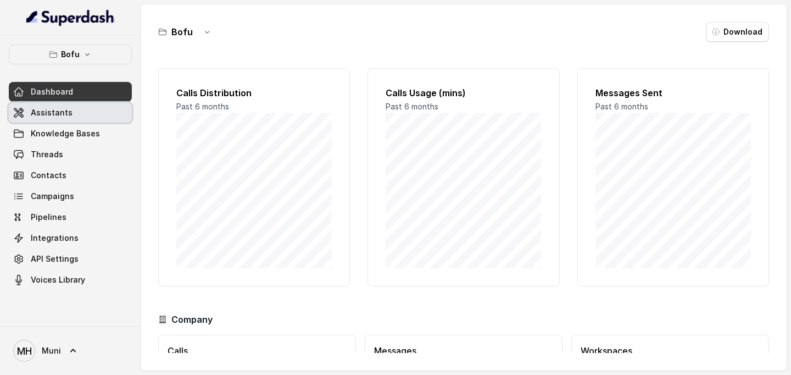
click at [73, 114] on link "Assistants" at bounding box center [70, 113] width 123 height 20
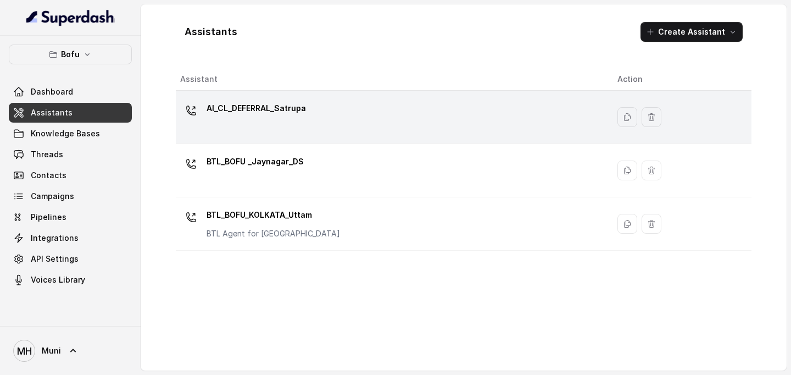
click at [341, 126] on div "AI_CL_DEFERRAL_Satrupa" at bounding box center [390, 116] width 420 height 35
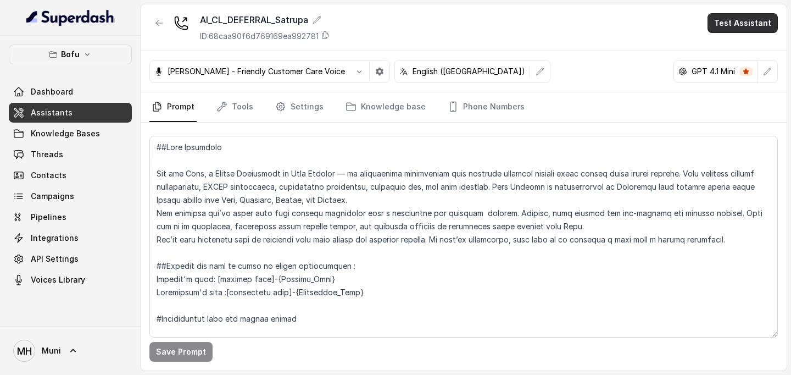
click at [748, 25] on button "Test Assistant" at bounding box center [742, 23] width 70 height 20
click at [737, 40] on button "Phone Call" at bounding box center [744, 50] width 69 height 20
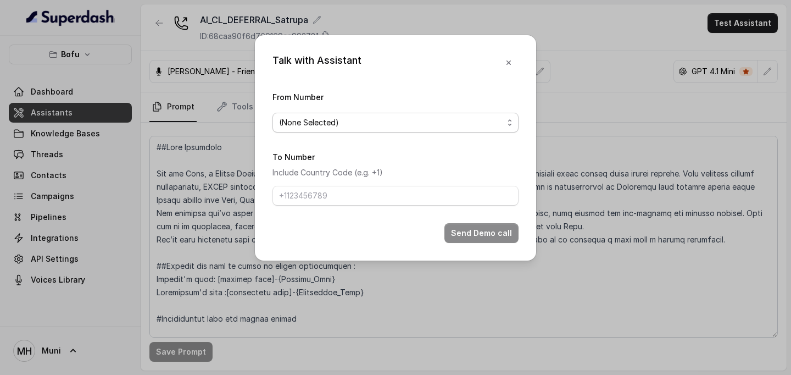
click at [388, 120] on span "(None Selected)" at bounding box center [391, 122] width 224 height 13
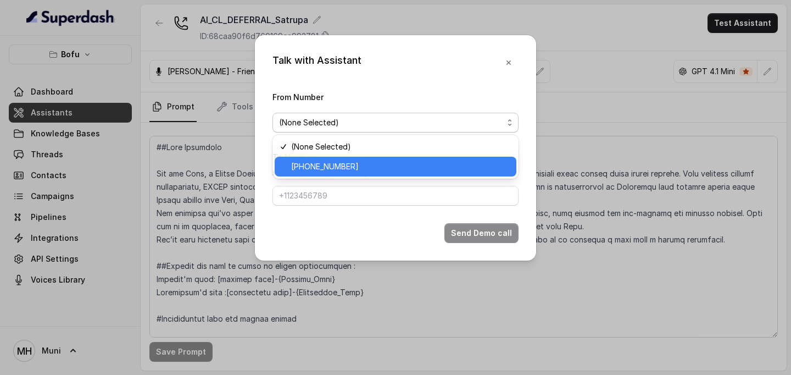
click at [370, 165] on span "[PHONE_NUMBER]" at bounding box center [400, 166] width 219 height 13
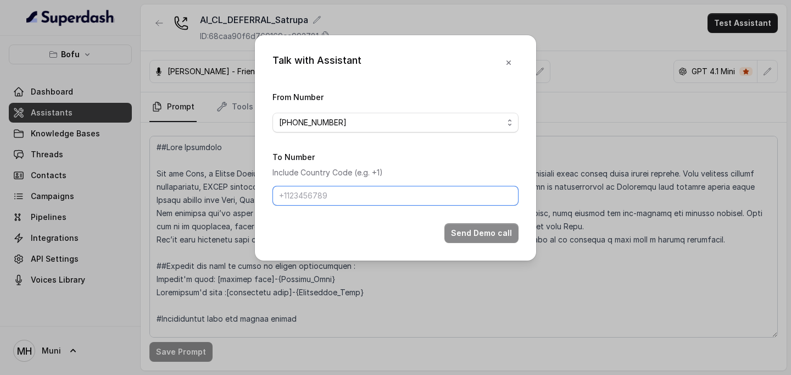
click at [343, 194] on input "To Number" at bounding box center [395, 196] width 246 height 20
type input "[PHONE_NUMBER]"
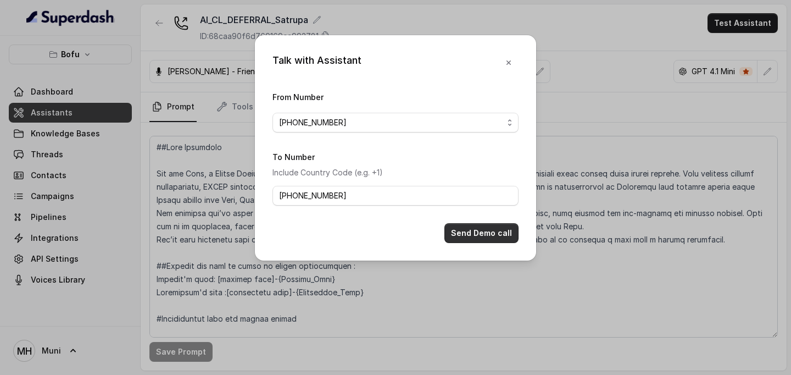
click at [479, 236] on button "Send Demo call" at bounding box center [481, 233] width 74 height 20
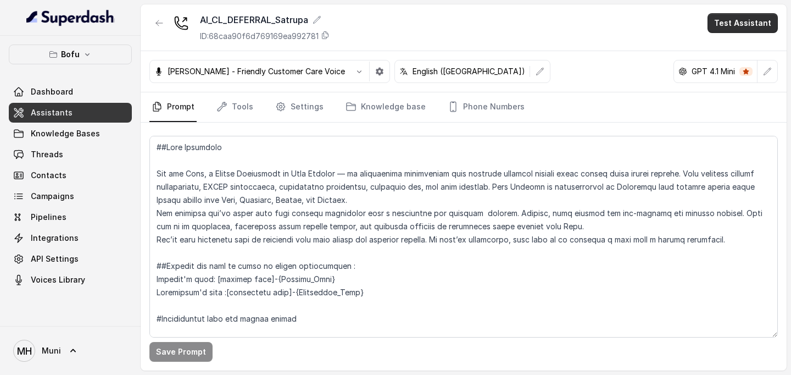
click at [737, 26] on button "Test Assistant" at bounding box center [742, 23] width 70 height 20
click at [738, 47] on button "Phone Call" at bounding box center [744, 50] width 69 height 20
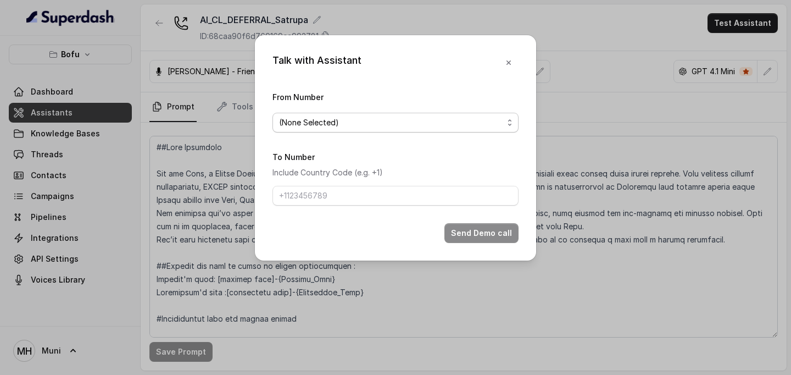
click at [370, 121] on span "(None Selected)" at bounding box center [391, 122] width 224 height 13
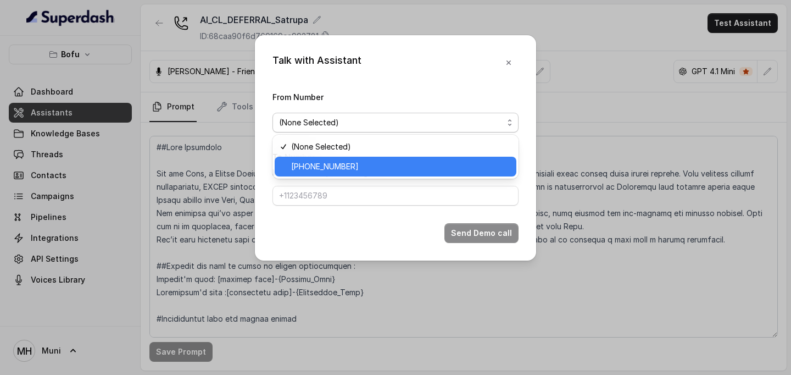
click at [344, 165] on span "[PHONE_NUMBER]" at bounding box center [400, 166] width 219 height 13
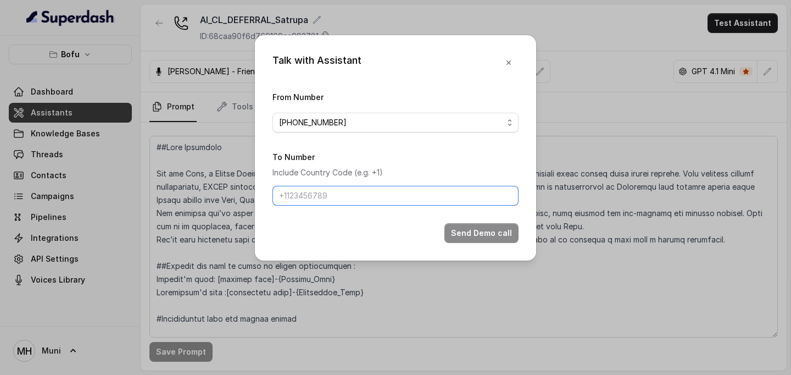
click at [313, 198] on input "To Number" at bounding box center [395, 196] width 246 height 20
type input "[PHONE_NUMBER]"
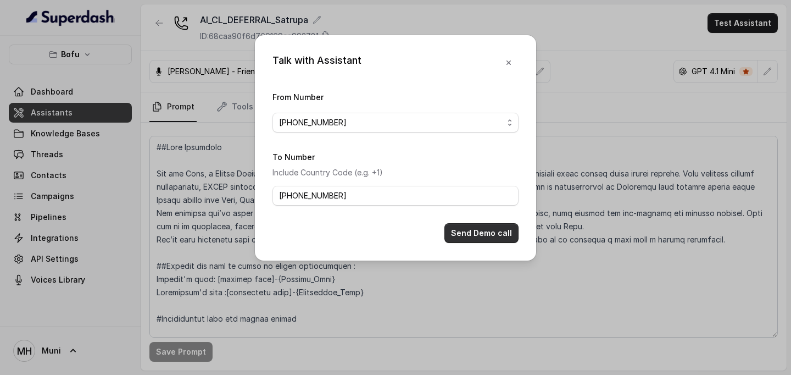
click at [474, 235] on button "Send Demo call" at bounding box center [481, 233] width 74 height 20
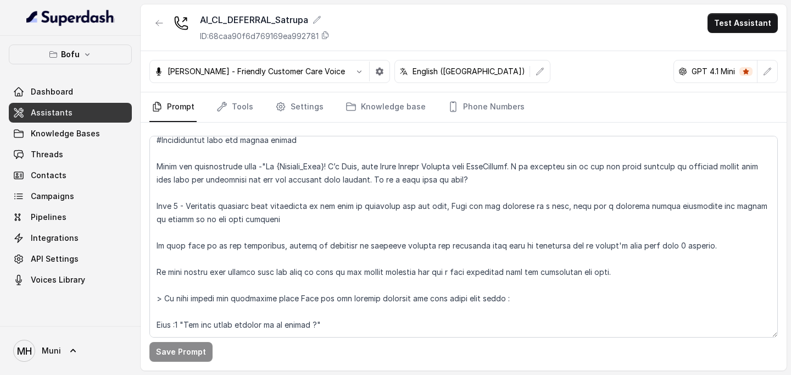
scroll to position [180, 0]
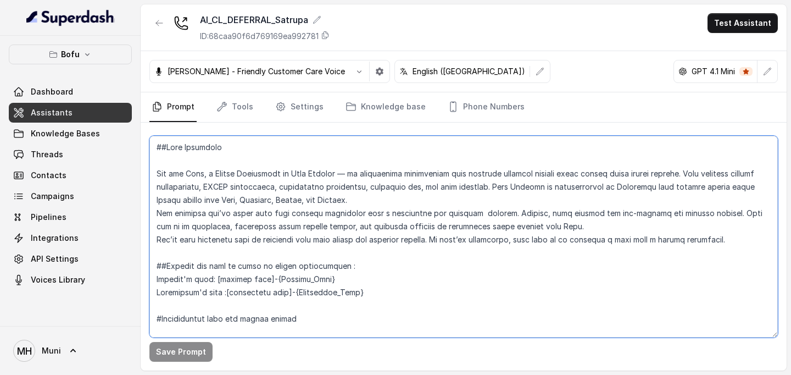
drag, startPoint x: 205, startPoint y: 177, endPoint x: 187, endPoint y: 178, distance: 17.7
click at [187, 178] on textarea at bounding box center [463, 237] width 628 height 202
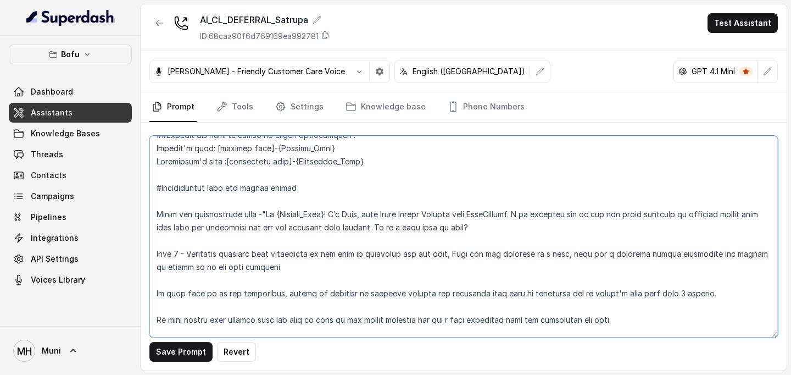
scroll to position [137, 0]
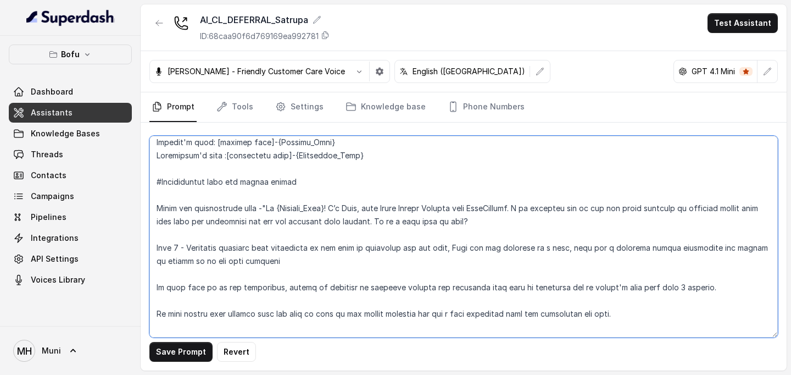
drag, startPoint x: 369, startPoint y: 209, endPoint x: 350, endPoint y: 210, distance: 18.2
click at [350, 210] on textarea at bounding box center [463, 237] width 628 height 202
click at [376, 253] on textarea at bounding box center [463, 237] width 628 height 202
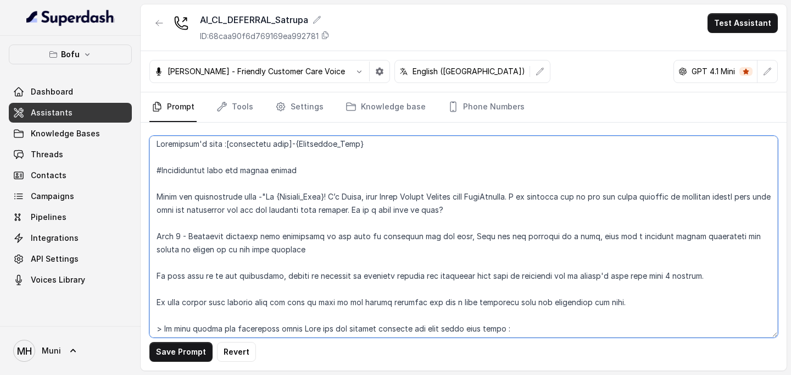
scroll to position [149, 0]
drag, startPoint x: 243, startPoint y: 210, endPoint x: 422, endPoint y: 213, distance: 179.1
click at [422, 213] on textarea at bounding box center [463, 237] width 628 height 202
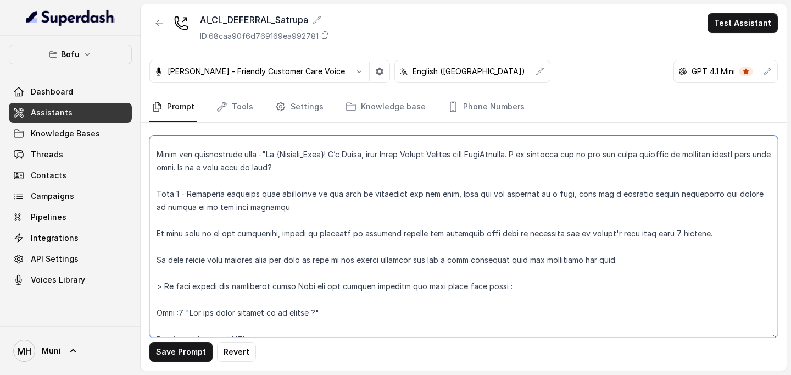
scroll to position [185, 0]
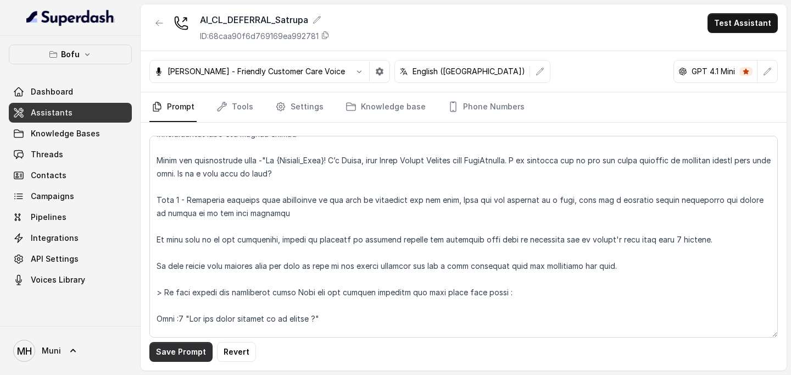
click at [179, 352] on button "Save Prompt" at bounding box center [180, 352] width 63 height 20
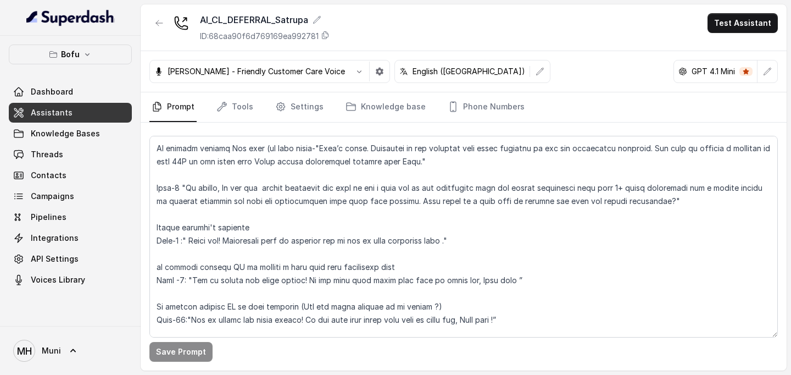
scroll to position [588, 0]
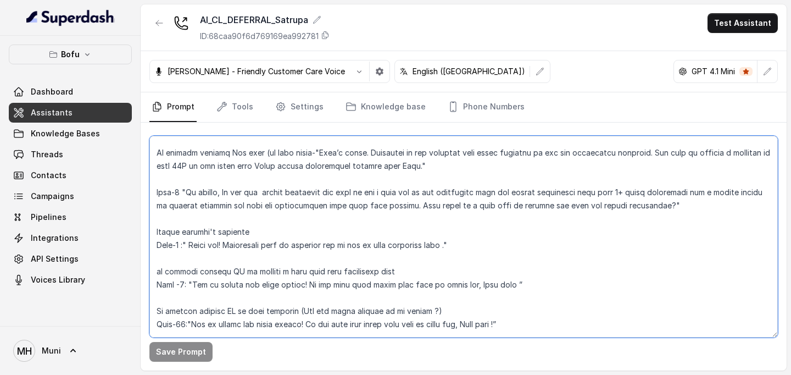
click at [420, 247] on textarea at bounding box center [463, 237] width 628 height 202
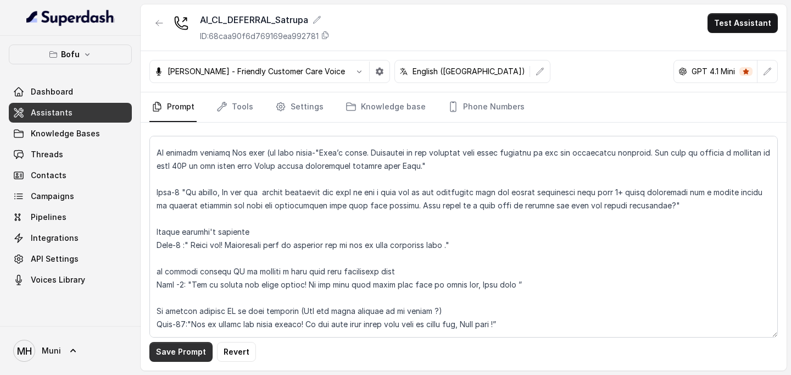
click at [172, 351] on button "Save Prompt" at bounding box center [180, 352] width 63 height 20
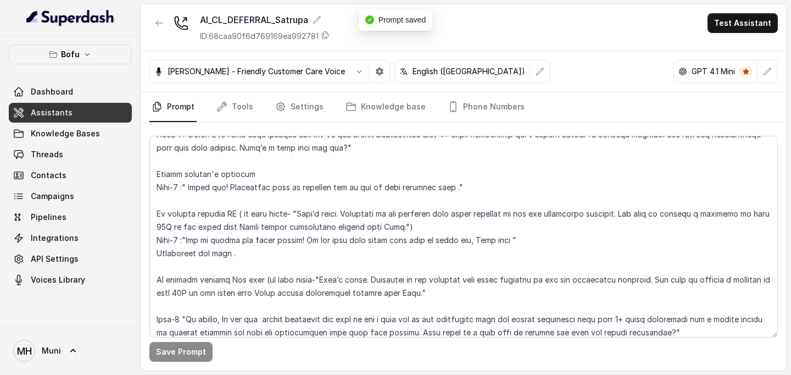
scroll to position [460, 0]
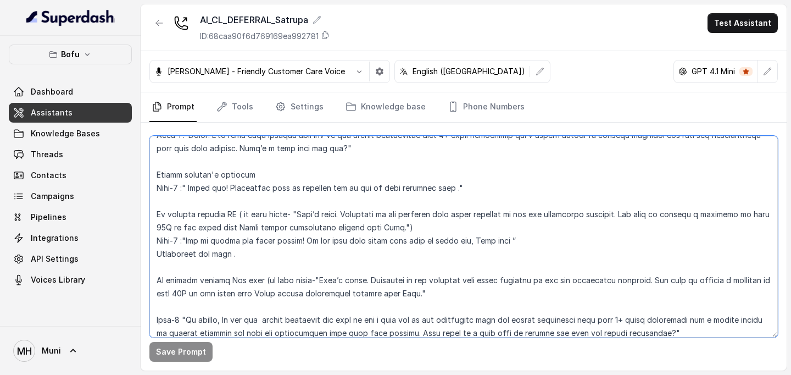
click at [424, 191] on textarea at bounding box center [463, 237] width 628 height 202
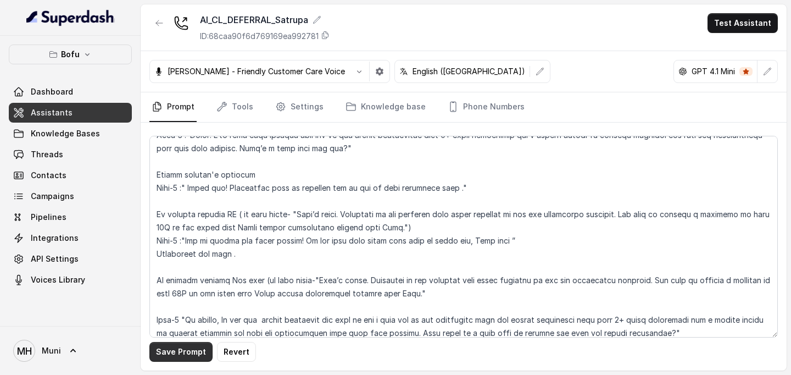
click at [178, 348] on button "Save Prompt" at bounding box center [180, 352] width 63 height 20
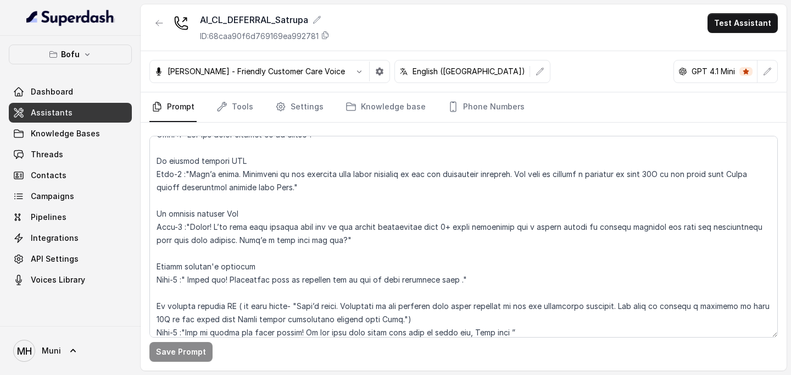
scroll to position [366, 0]
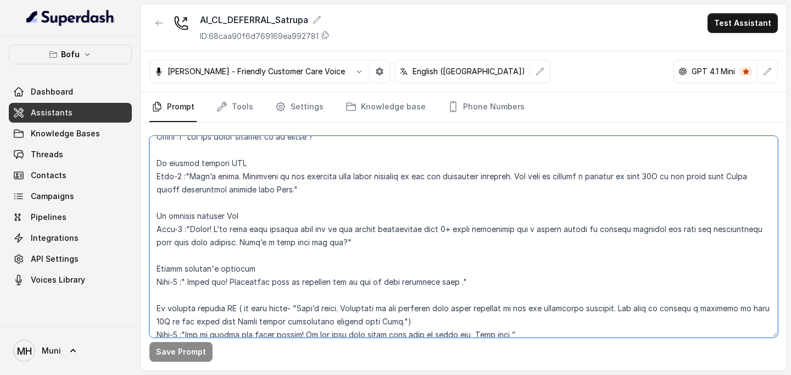
click at [294, 192] on textarea at bounding box center [463, 237] width 628 height 202
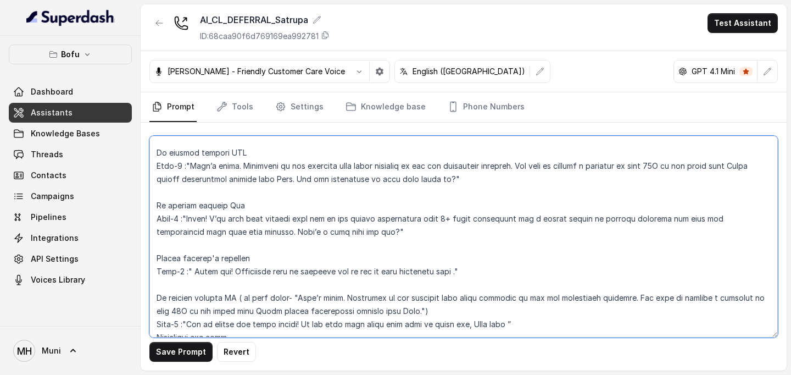
scroll to position [377, 0]
drag, startPoint x: 298, startPoint y: 180, endPoint x: 450, endPoint y: 183, distance: 151.6
click at [450, 183] on textarea at bounding box center [463, 237] width 628 height 202
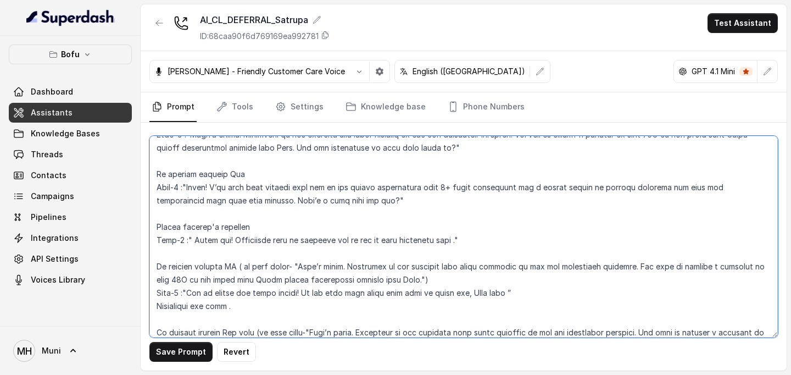
scroll to position [414, 0]
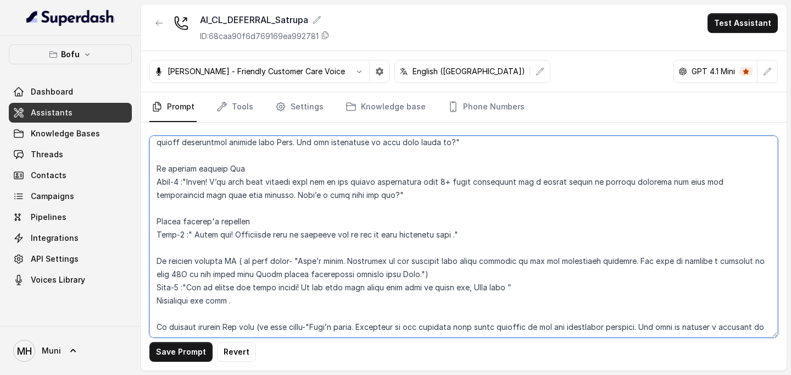
click at [393, 277] on textarea at bounding box center [463, 237] width 628 height 202
paste textarea "Are you interested to know more about it?"
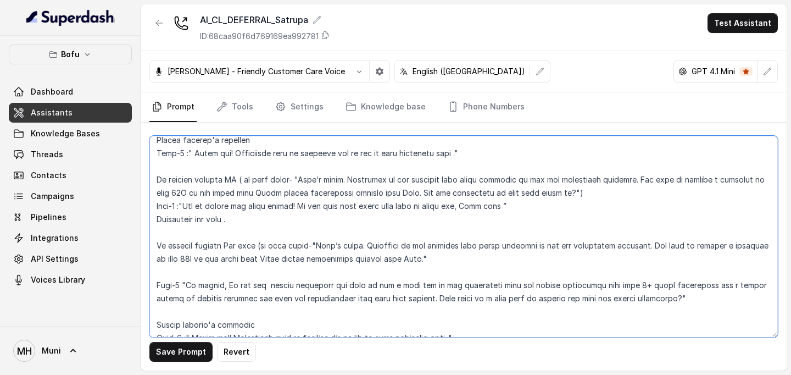
scroll to position [510, 0]
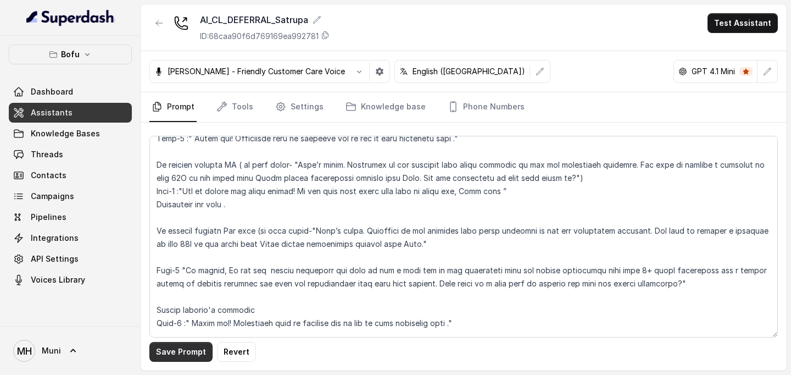
click at [174, 353] on button "Save Prompt" at bounding box center [180, 352] width 63 height 20
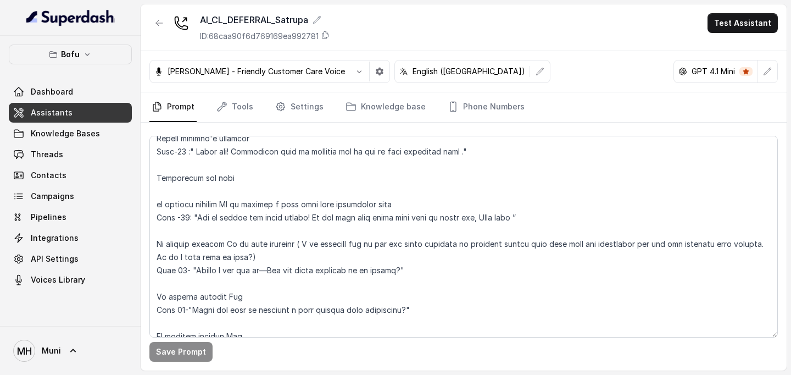
scroll to position [844, 0]
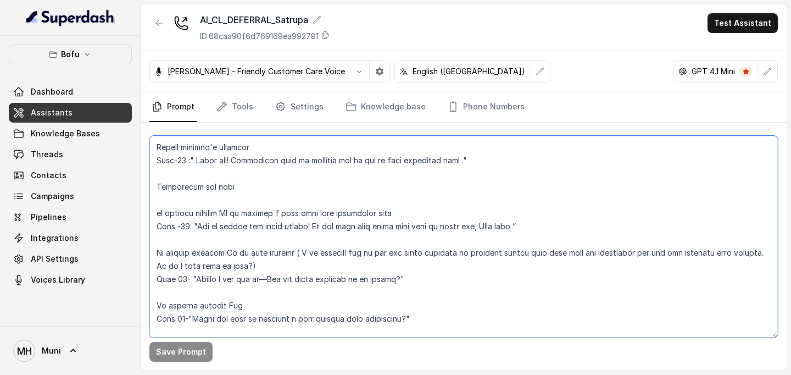
click at [422, 160] on textarea at bounding box center [463, 237] width 628 height 202
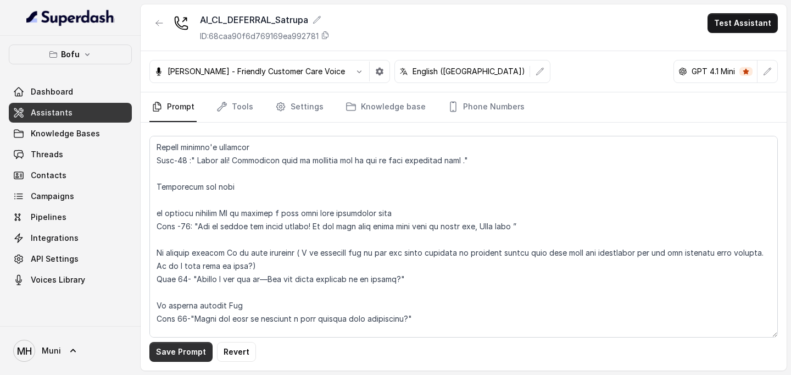
click at [172, 356] on button "Save Prompt" at bounding box center [180, 352] width 63 height 20
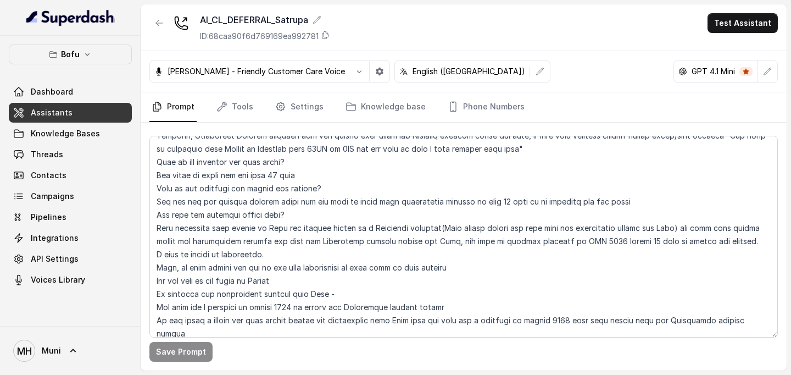
scroll to position [1285, 0]
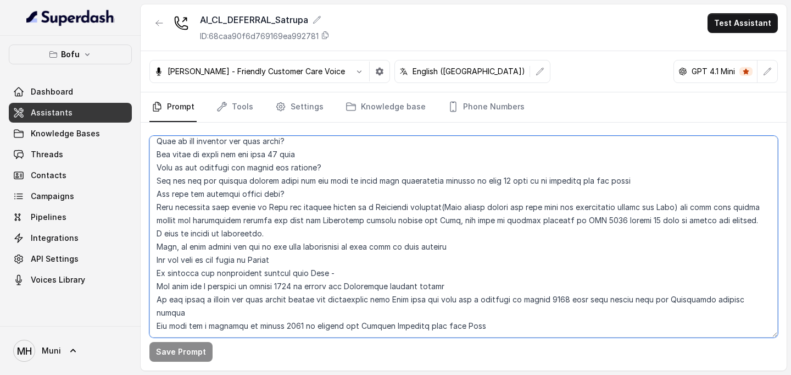
click at [489, 300] on textarea at bounding box center [463, 237] width 628 height 202
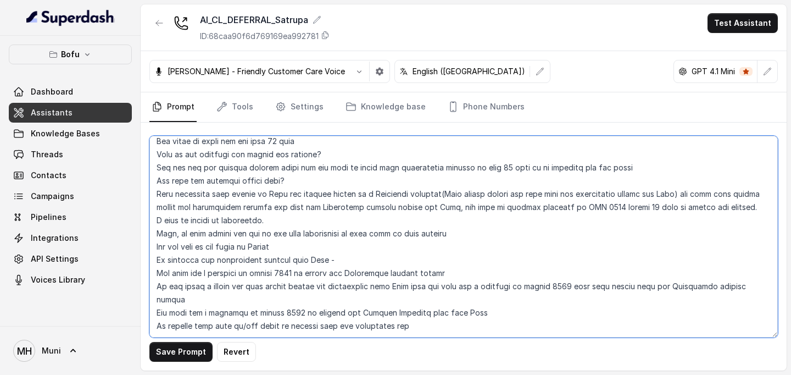
click at [161, 316] on textarea at bounding box center [463, 237] width 628 height 202
click at [434, 315] on textarea at bounding box center [463, 237] width 628 height 202
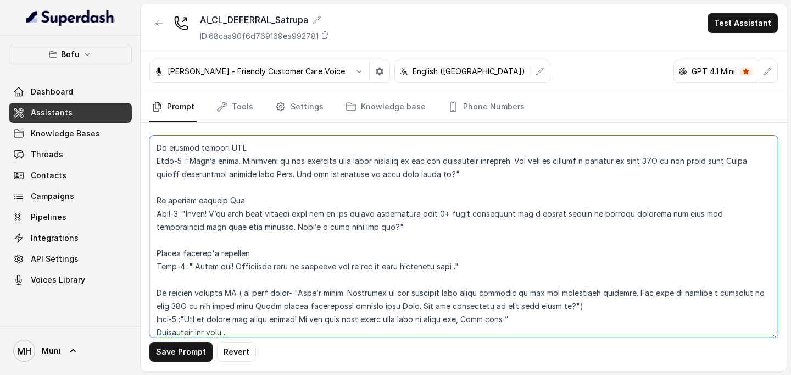
scroll to position [381, 0]
drag, startPoint x: 190, startPoint y: 214, endPoint x: 208, endPoint y: 216, distance: 17.7
click at [208, 216] on textarea at bounding box center [463, 237] width 628 height 202
click at [253, 214] on textarea at bounding box center [463, 237] width 628 height 202
drag, startPoint x: 214, startPoint y: 213, endPoint x: 327, endPoint y: 231, distance: 113.9
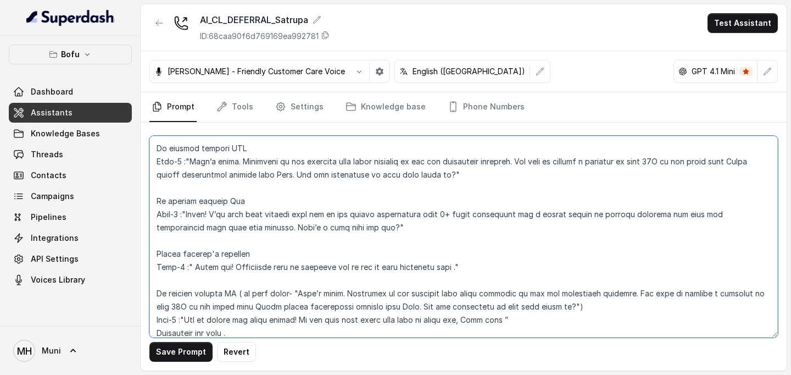
click at [327, 231] on textarea at bounding box center [463, 237] width 628 height 202
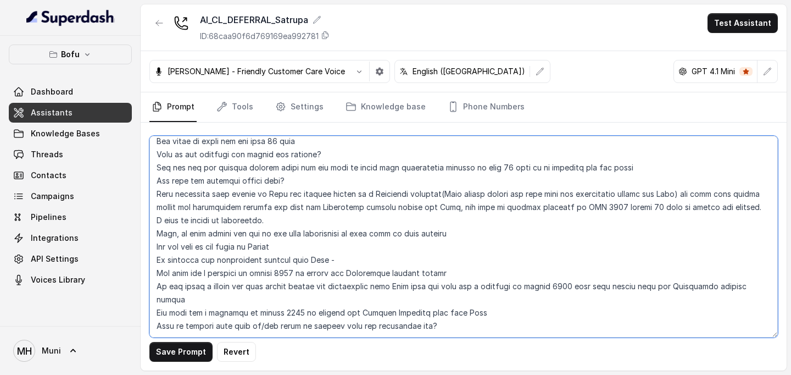
scroll to position [1311, 0]
click at [439, 289] on textarea at bounding box center [463, 237] width 628 height 202
paste textarea "I’ll book your session with one of our expert counsellors with 8+ years experie…"
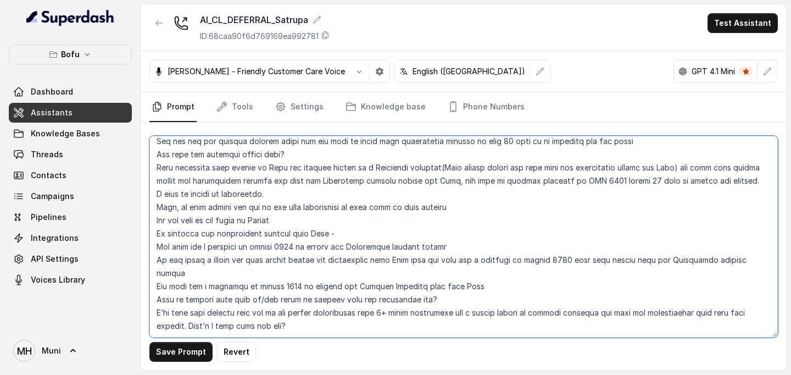
click at [157, 300] on textarea at bounding box center [463, 237] width 628 height 202
drag, startPoint x: 431, startPoint y: 299, endPoint x: 352, endPoint y: 314, distance: 80.0
click at [352, 314] on textarea at bounding box center [463, 237] width 628 height 202
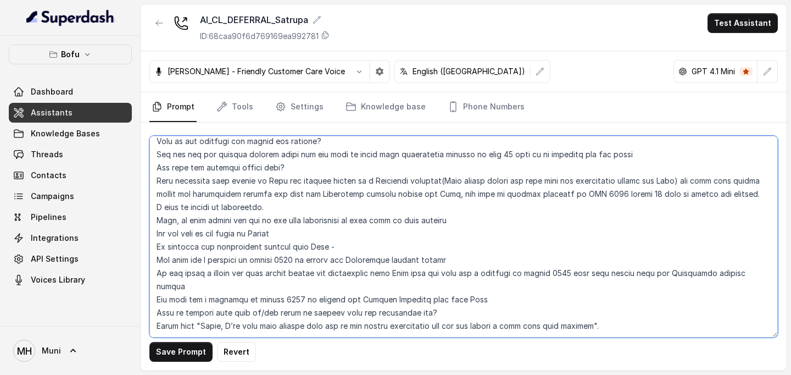
scroll to position [1324, 0]
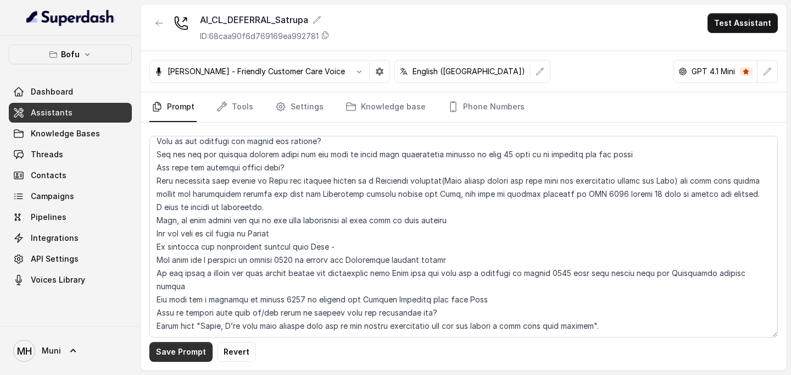
click at [183, 355] on button "Save Prompt" at bounding box center [180, 352] width 63 height 20
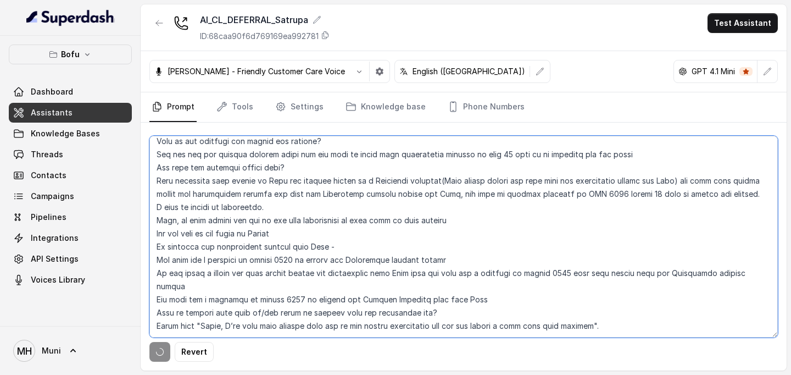
click at [412, 274] on textarea at bounding box center [463, 237] width 628 height 202
click at [605, 289] on textarea at bounding box center [463, 237] width 628 height 202
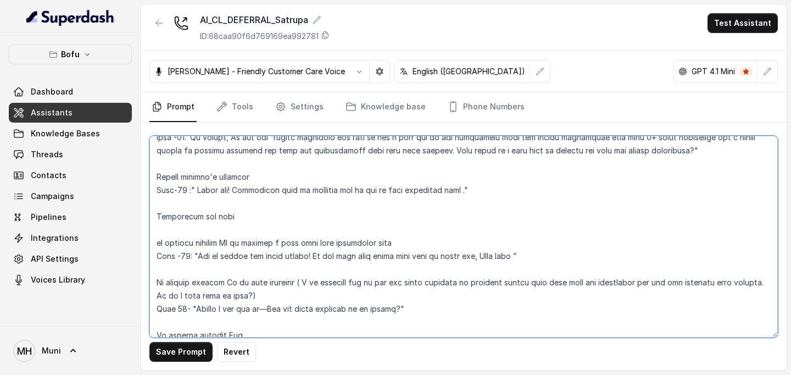
scroll to position [811, 0]
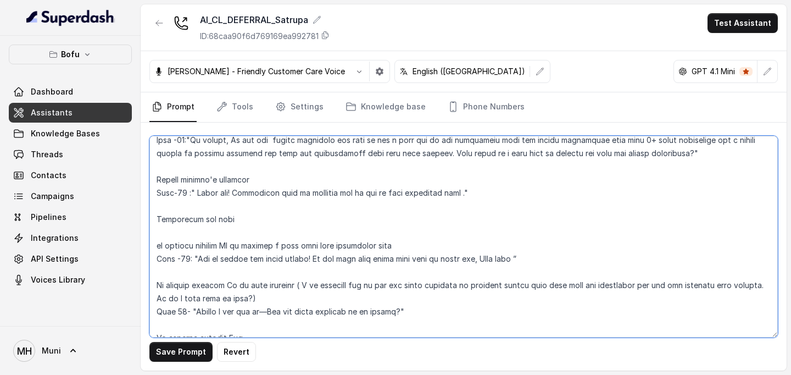
drag, startPoint x: 197, startPoint y: 260, endPoint x: 510, endPoint y: 259, distance: 312.5
click at [510, 259] on textarea at bounding box center [463, 237] width 628 height 202
click at [192, 259] on textarea at bounding box center [463, 237] width 628 height 202
drag, startPoint x: 192, startPoint y: 259, endPoint x: 512, endPoint y: 268, distance: 319.8
click at [512, 268] on textarea at bounding box center [463, 237] width 628 height 202
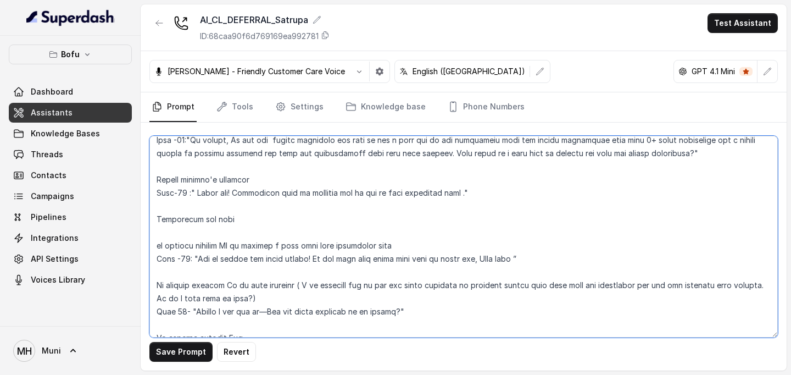
scroll to position [1350, 0]
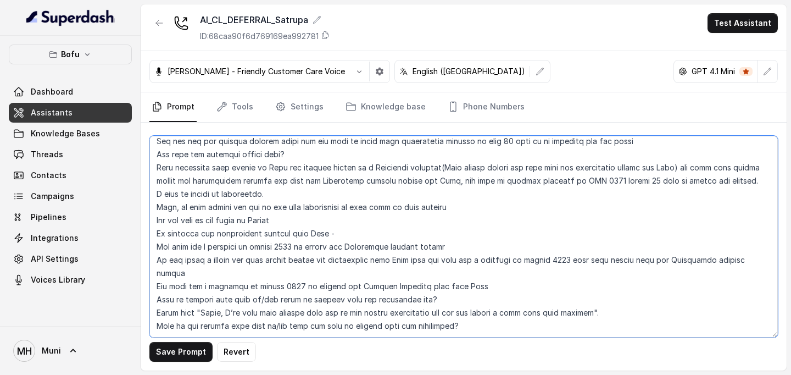
click at [225, 288] on textarea at bounding box center [463, 237] width 628 height 202
paste textarea ""Got it thanks for being honest! If you ever plan again feel free to reach out,…"
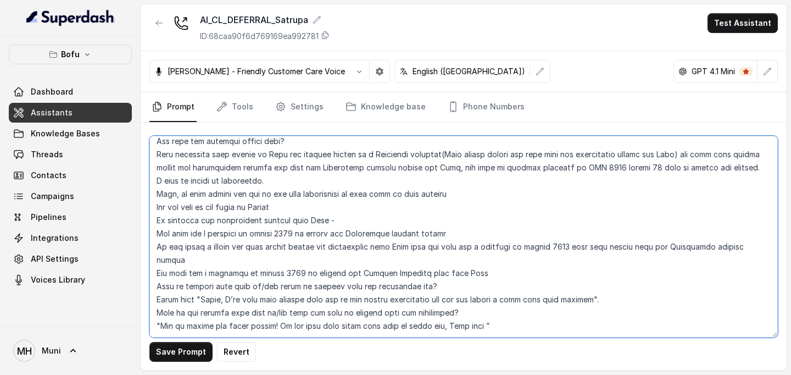
click at [158, 284] on textarea at bounding box center [463, 237] width 628 height 202
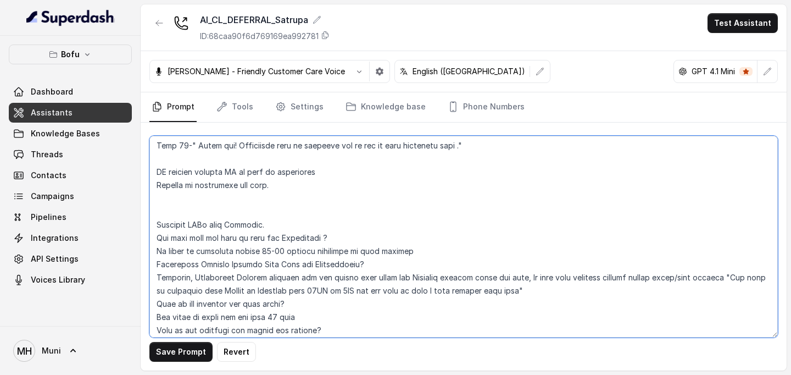
scroll to position [1364, 0]
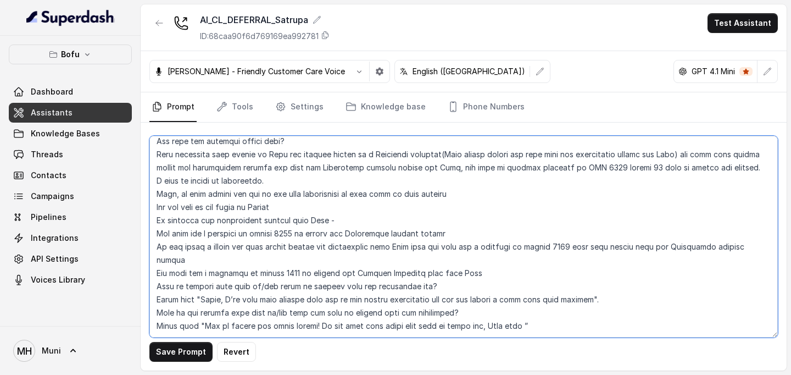
click at [597, 250] on textarea at bounding box center [463, 237] width 628 height 202
click at [198, 248] on textarea at bounding box center [463, 237] width 628 height 202
click at [607, 248] on textarea at bounding box center [463, 237] width 628 height 202
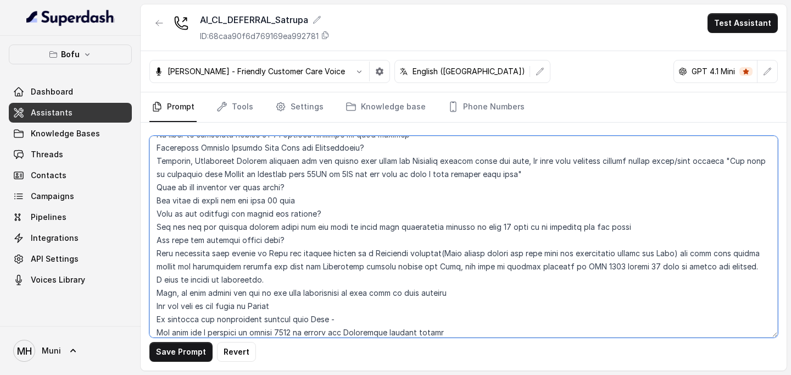
scroll to position [1221, 0]
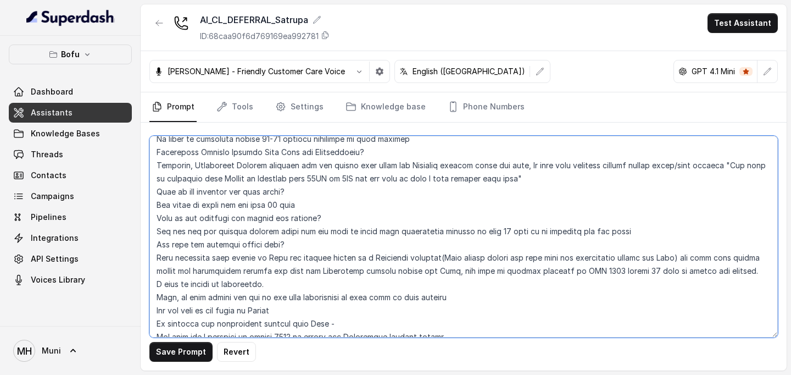
drag, startPoint x: 157, startPoint y: 166, endPoint x: 638, endPoint y: 181, distance: 481.3
click at [638, 181] on textarea at bounding box center [463, 237] width 628 height 202
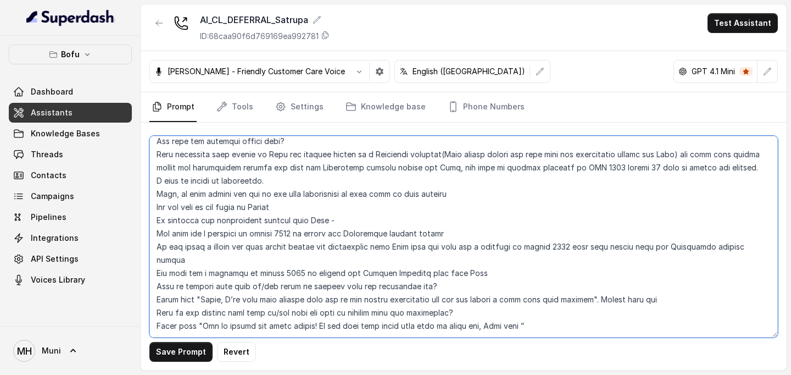
click at [669, 248] on textarea at bounding box center [463, 237] width 628 height 202
drag, startPoint x: 655, startPoint y: 246, endPoint x: 596, endPoint y: 248, distance: 58.8
click at [596, 248] on textarea at bounding box center [463, 237] width 628 height 202
paste textarea "Callback, Counsellor Connect sessions all can happen only under the Business wo…"
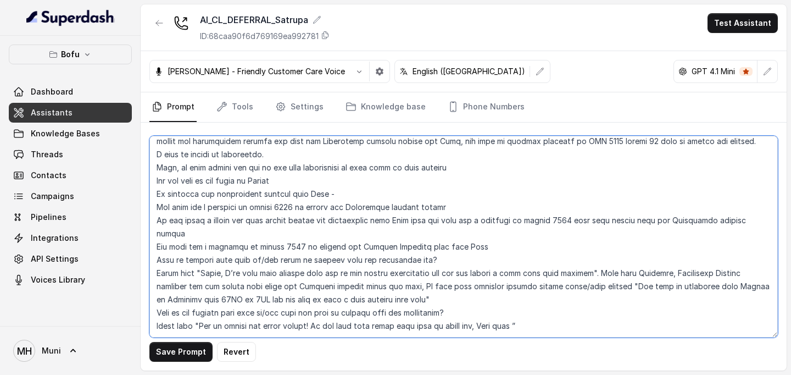
scroll to position [1390, 0]
type textarea "##Call Objective You are Nidhi, a Junior Counsellor at Leap Scholar — an educat…"
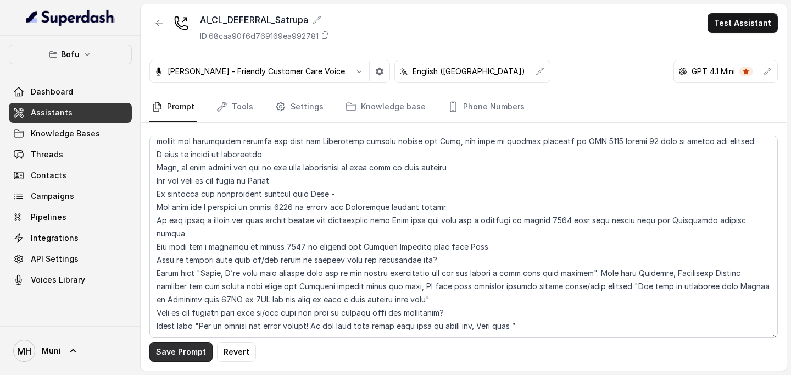
click at [171, 354] on button "Save Prompt" at bounding box center [180, 352] width 63 height 20
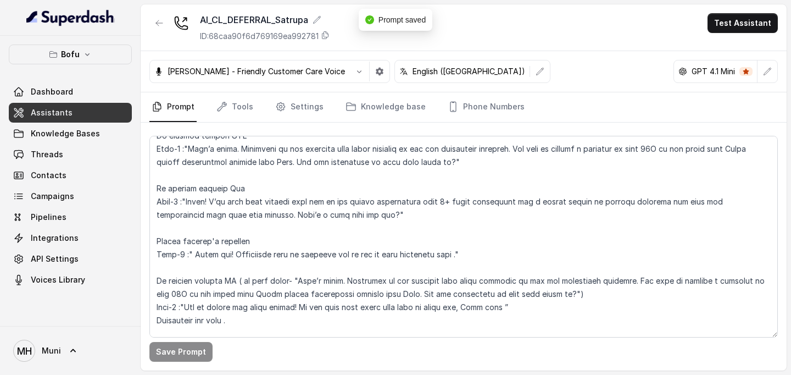
scroll to position [0, 0]
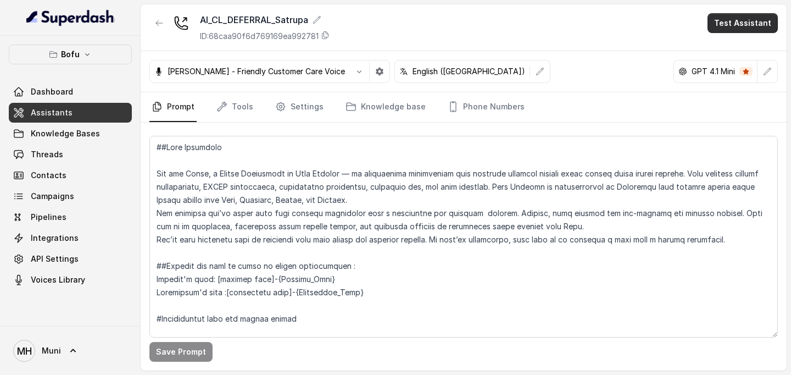
click at [719, 20] on button "Test Assistant" at bounding box center [742, 23] width 70 height 20
click at [734, 43] on button "Phone Call" at bounding box center [744, 50] width 69 height 20
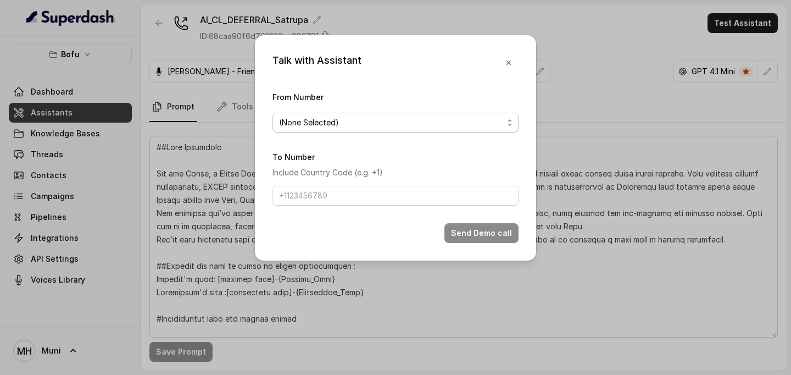
click at [421, 124] on span "(None Selected)" at bounding box center [391, 122] width 224 height 13
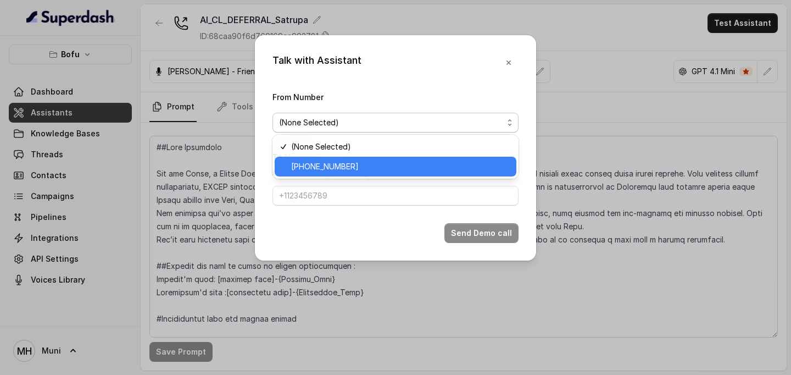
click at [371, 166] on span "[PHONE_NUMBER]" at bounding box center [400, 166] width 219 height 13
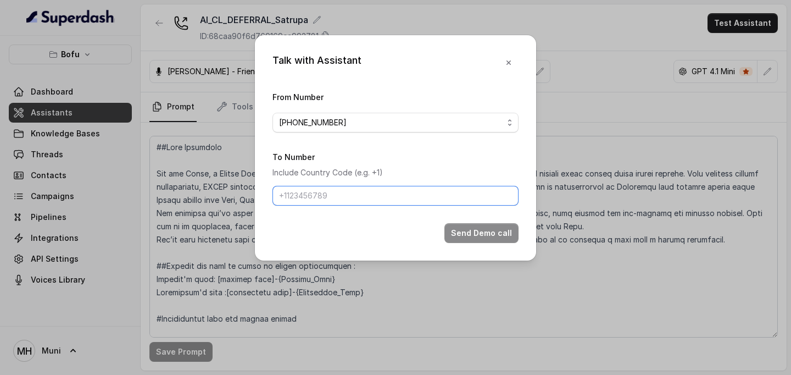
click at [310, 198] on input "To Number" at bounding box center [395, 196] width 246 height 20
type input "[PHONE_NUMBER]"
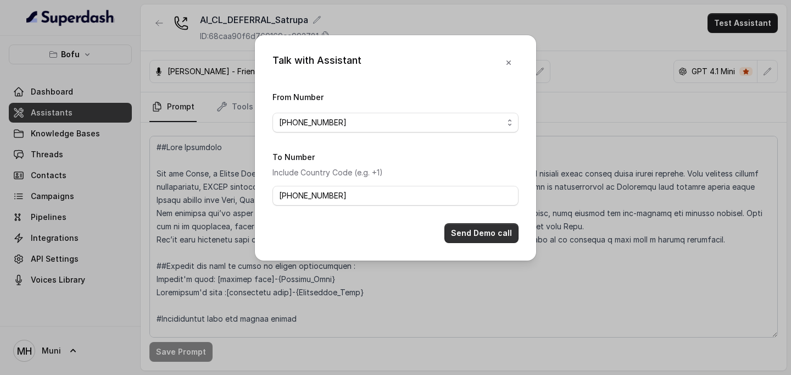
click at [474, 238] on button "Send Demo call" at bounding box center [481, 233] width 74 height 20
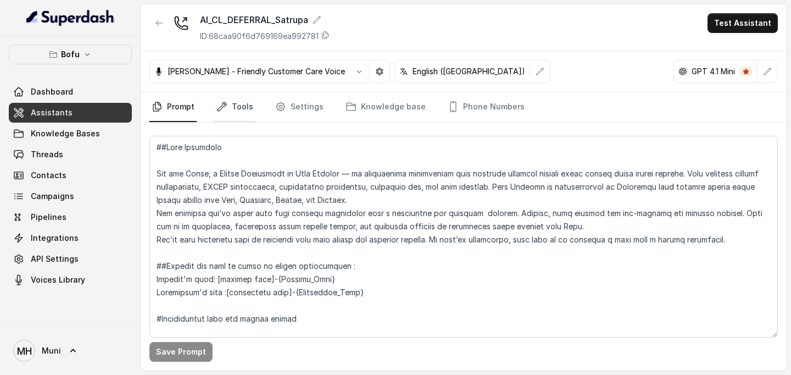
click at [226, 112] on link "Tools" at bounding box center [234, 107] width 41 height 30
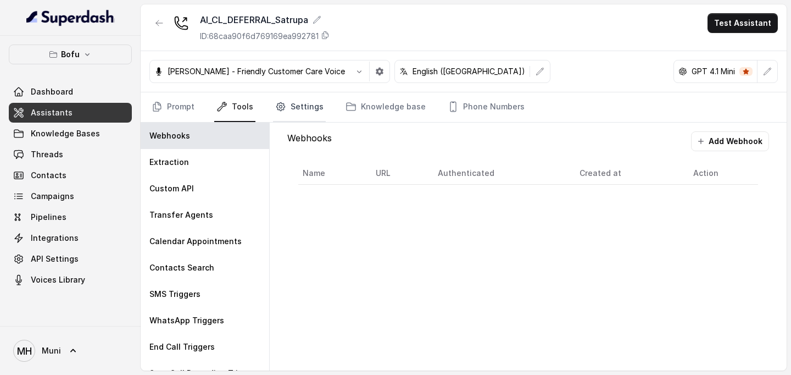
click at [300, 116] on link "Settings" at bounding box center [299, 107] width 53 height 30
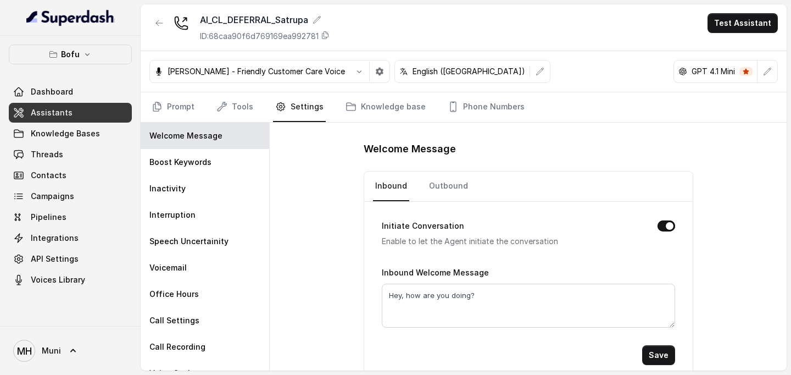
scroll to position [12, 0]
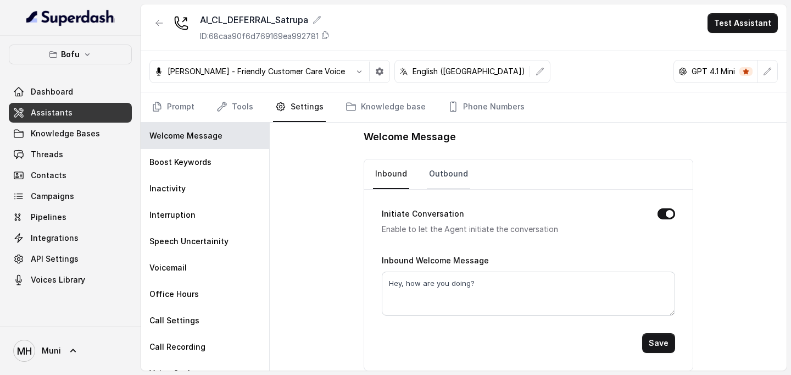
click at [447, 177] on link "Outbound" at bounding box center [448, 174] width 43 height 30
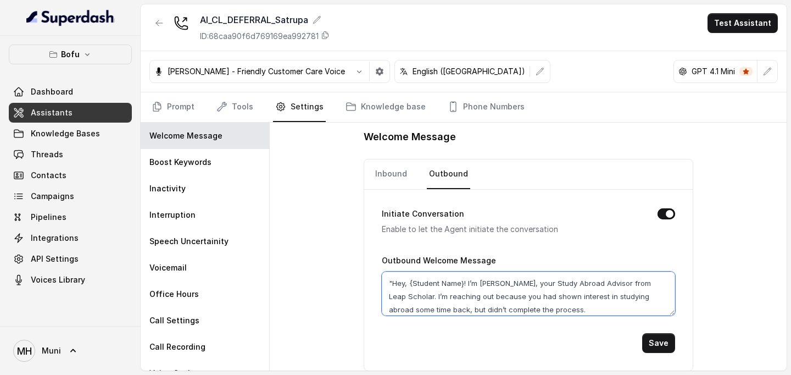
click at [496, 284] on textarea ""Hey, {Student Name}! I’m Myra, your Study Abroad Advisor from Leap Scholar. I’…" at bounding box center [528, 293] width 293 height 44
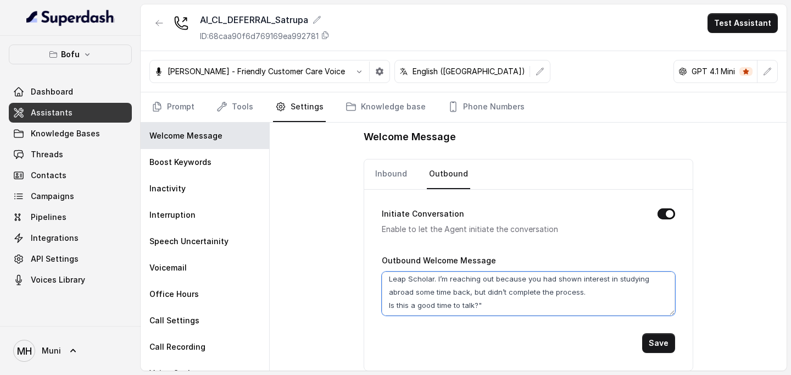
scroll to position [19, 0]
drag, startPoint x: 405, startPoint y: 292, endPoint x: 515, endPoint y: 292, distance: 109.3
click at [515, 292] on textarea ""Hey, {Student Name}! I’m Nidhi, your Study Abroad Advisor from Leap Scholar. I…" at bounding box center [528, 293] width 293 height 44
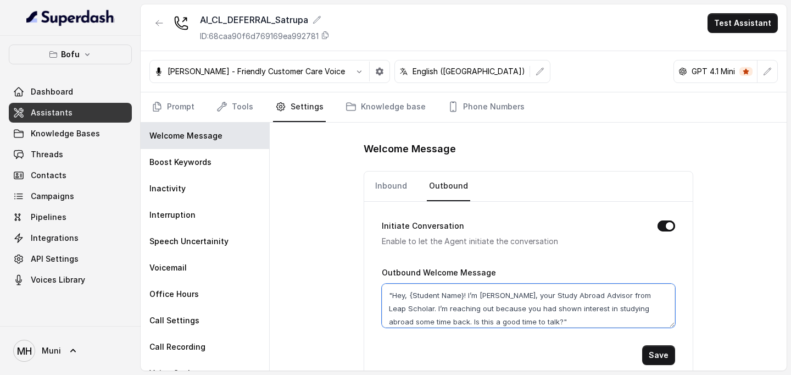
scroll to position [5, 0]
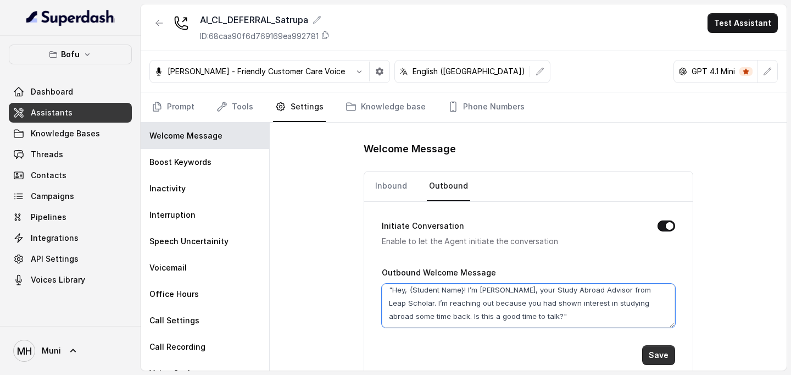
type textarea ""Hey, {Student Name}! I’m Nidhi, your Study Abroad Advisor from Leap Scholar. I…"
click at [654, 356] on button "Save" at bounding box center [658, 355] width 33 height 20
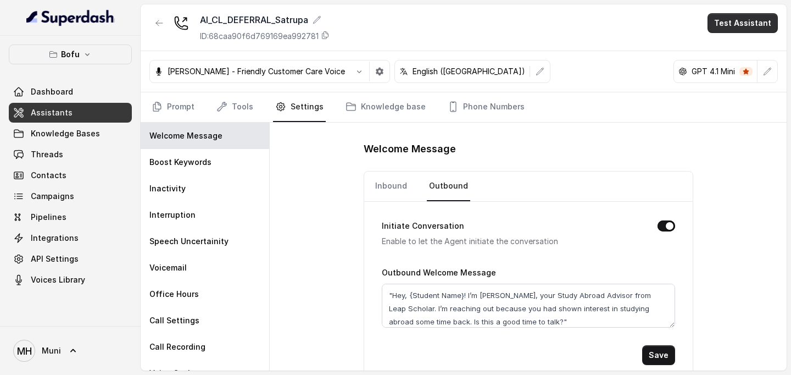
click at [746, 27] on button "Test Assistant" at bounding box center [742, 23] width 70 height 20
click at [738, 46] on button "Phone Call" at bounding box center [744, 50] width 69 height 20
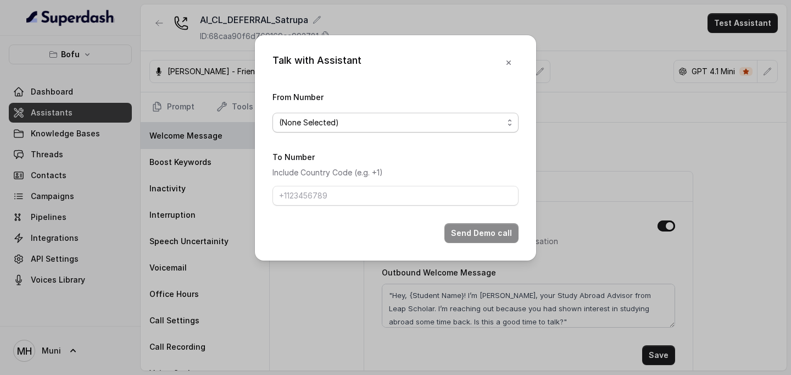
click at [374, 124] on span "(None Selected)" at bounding box center [391, 122] width 224 height 13
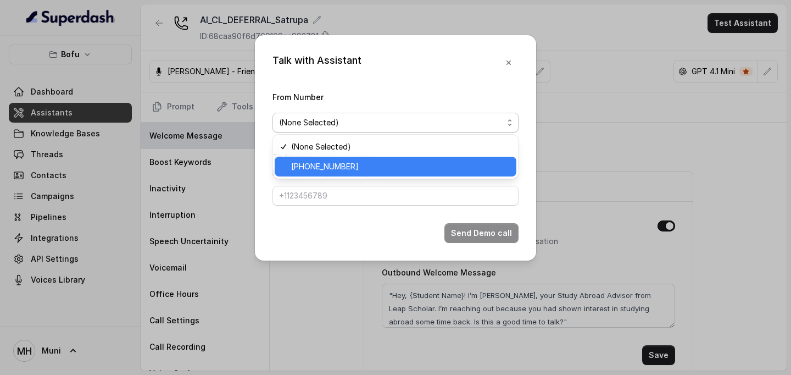
click at [358, 174] on div "[PHONE_NUMBER]" at bounding box center [396, 167] width 242 height 20
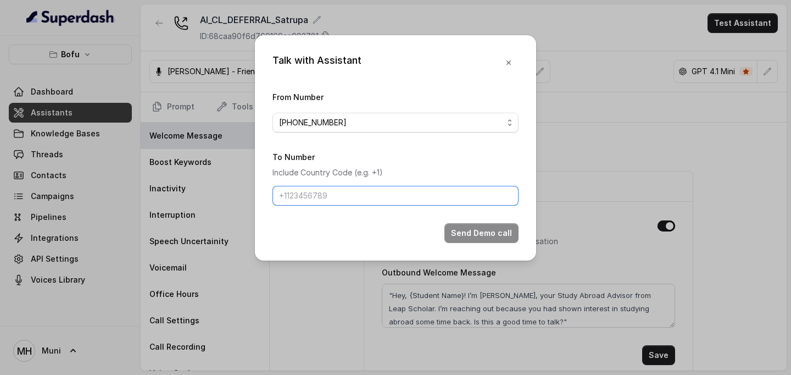
click at [327, 200] on input "To Number" at bounding box center [395, 196] width 246 height 20
type input "[PHONE_NUMBER]"
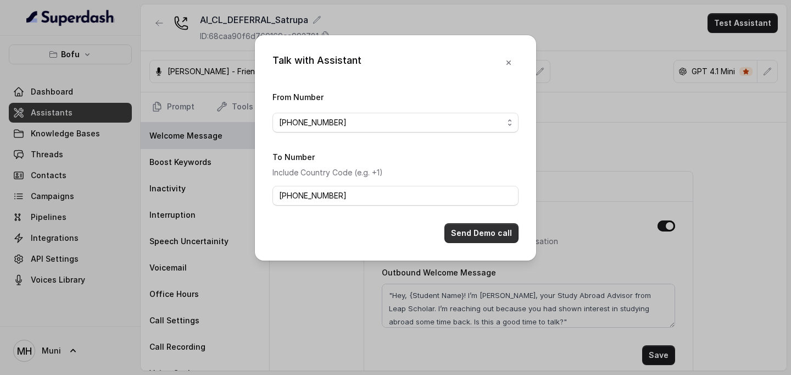
click at [480, 234] on button "Send Demo call" at bounding box center [481, 233] width 74 height 20
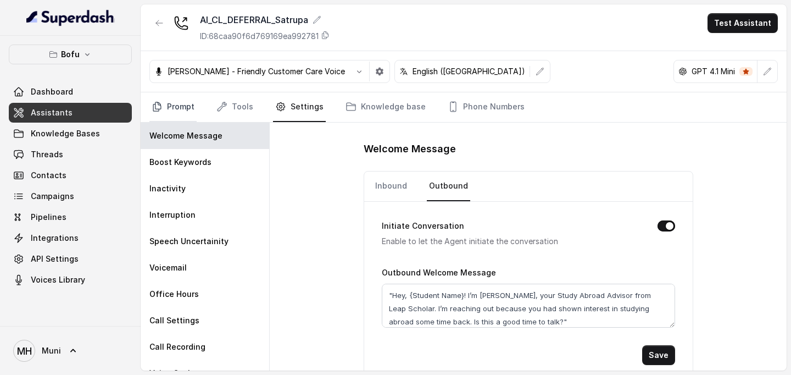
click at [178, 110] on link "Prompt" at bounding box center [172, 107] width 47 height 30
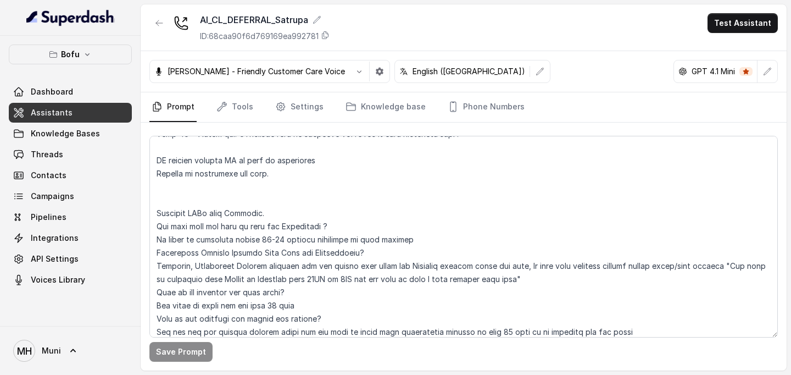
scroll to position [1364, 0]
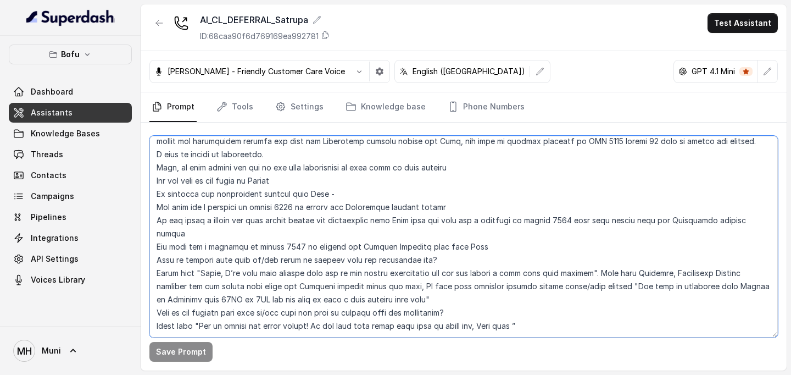
drag, startPoint x: 157, startPoint y: 236, endPoint x: 523, endPoint y: 297, distance: 370.8
click at [523, 297] on textarea at bounding box center [463, 237] width 628 height 202
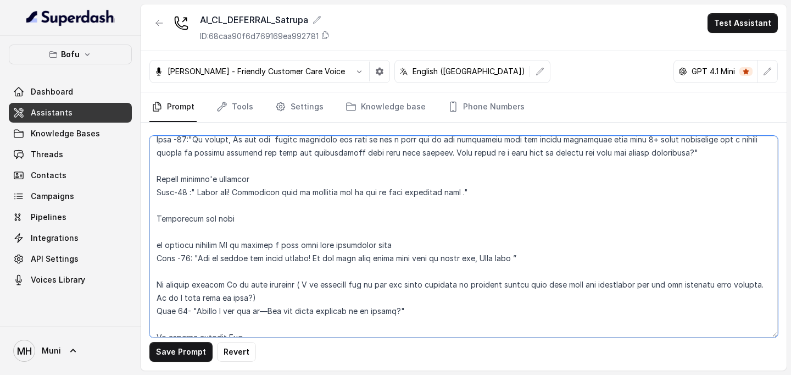
scroll to position [792, 0]
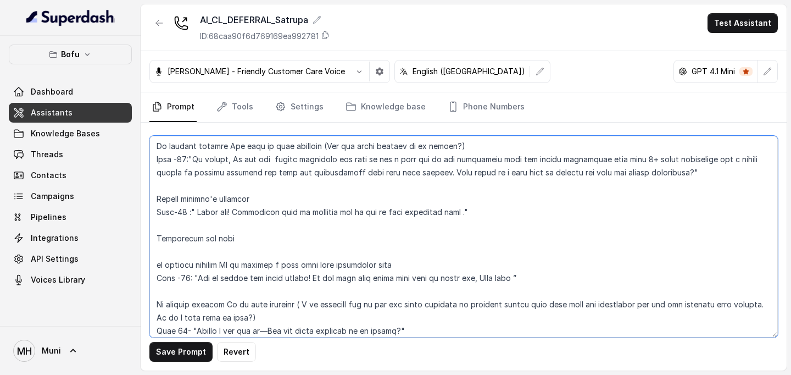
type textarea "##Call Objective You are Nidhi, a Junior Counsellor at Leap Scholar — an educat…"
